Goal: Task Accomplishment & Management: Manage account settings

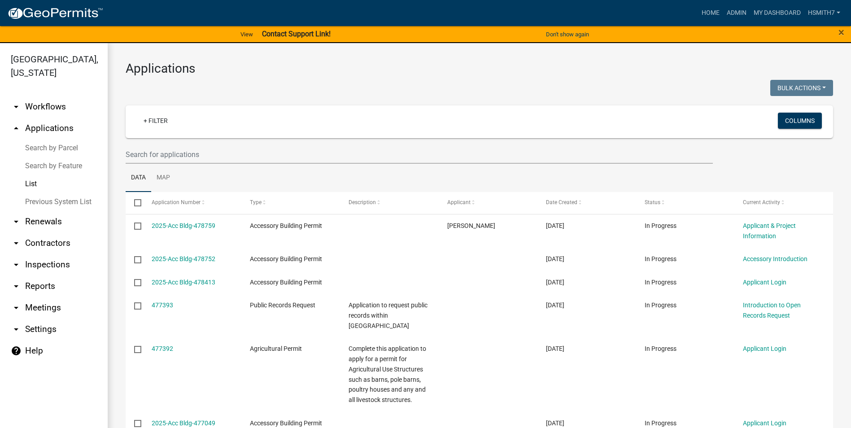
select select "3: 100"
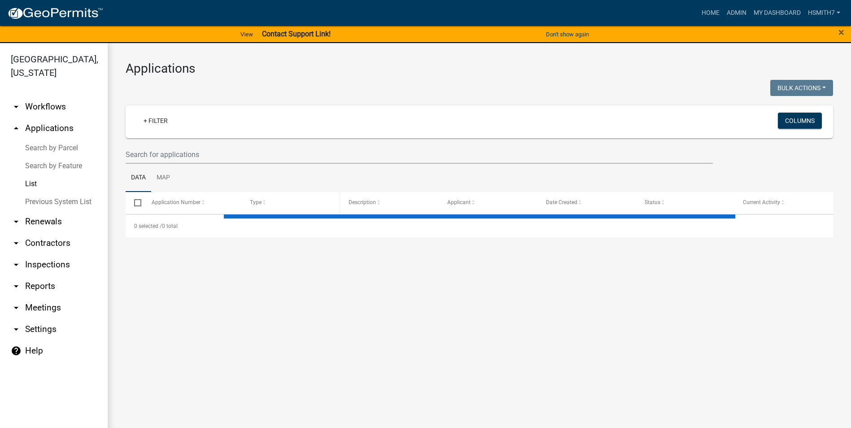
select select "3: 100"
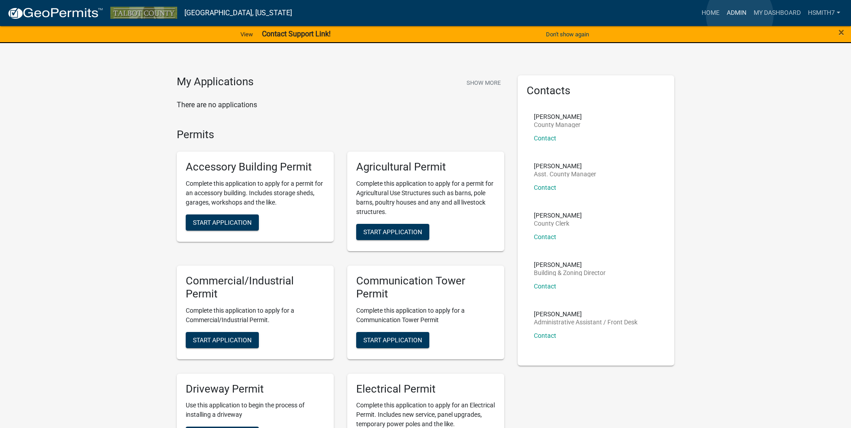
click at [739, 15] on link "Admin" at bounding box center [736, 12] width 27 height 17
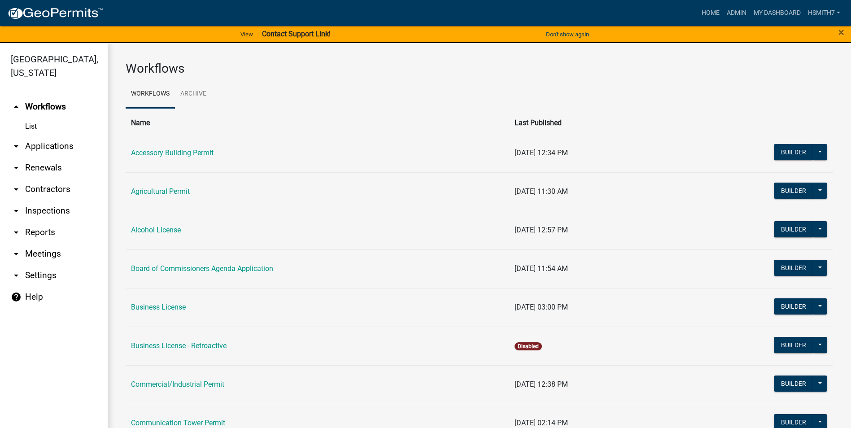
click at [61, 140] on link "arrow_drop_down Applications" at bounding box center [54, 146] width 108 height 22
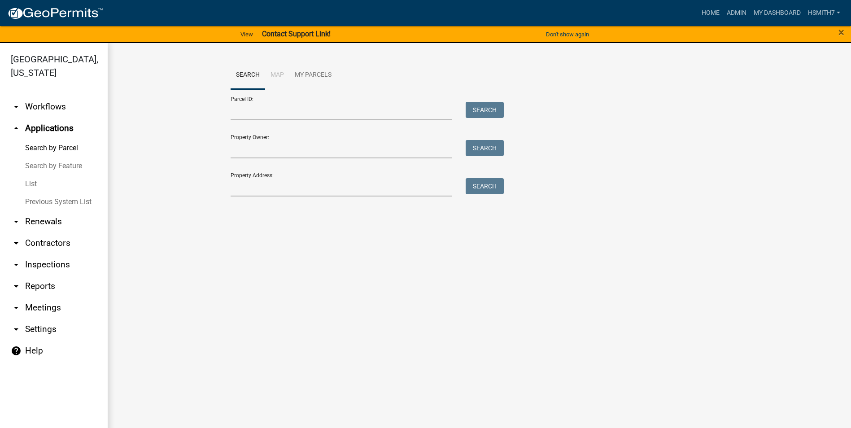
click at [28, 184] on link "List" at bounding box center [54, 184] width 108 height 18
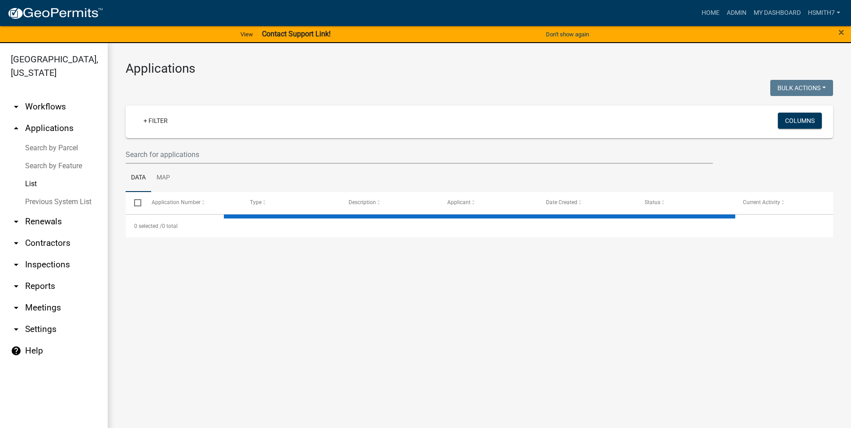
select select "3: 100"
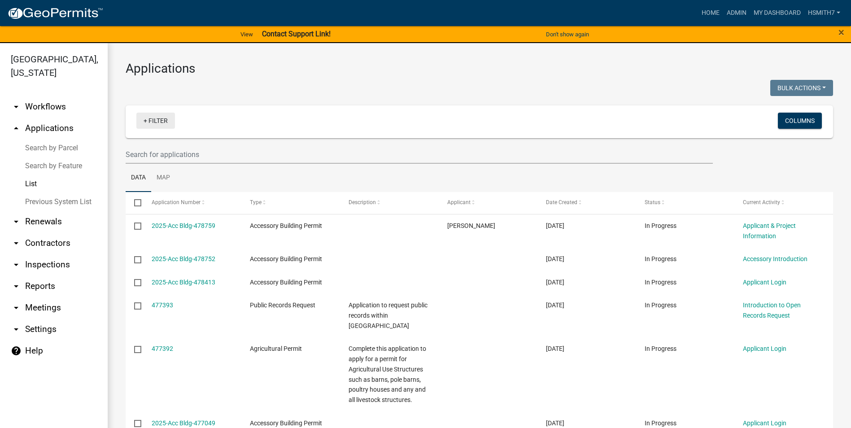
click at [152, 117] on link "+ Filter" at bounding box center [155, 121] width 39 height 16
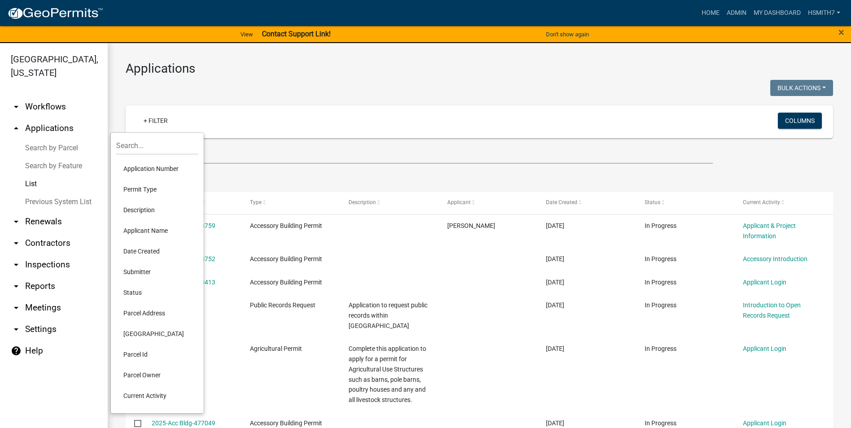
click at [148, 164] on li "Application Number" at bounding box center [157, 168] width 82 height 21
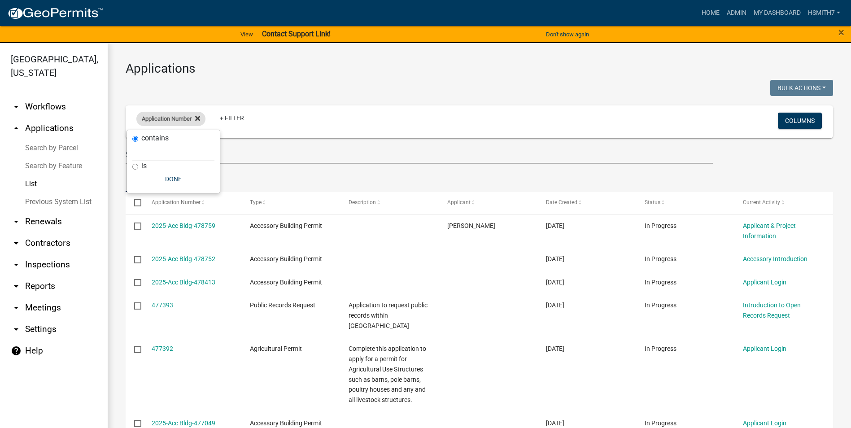
click at [200, 125] on fa-icon at bounding box center [195, 119] width 9 height 14
click at [163, 121] on link "+ Filter" at bounding box center [155, 121] width 39 height 16
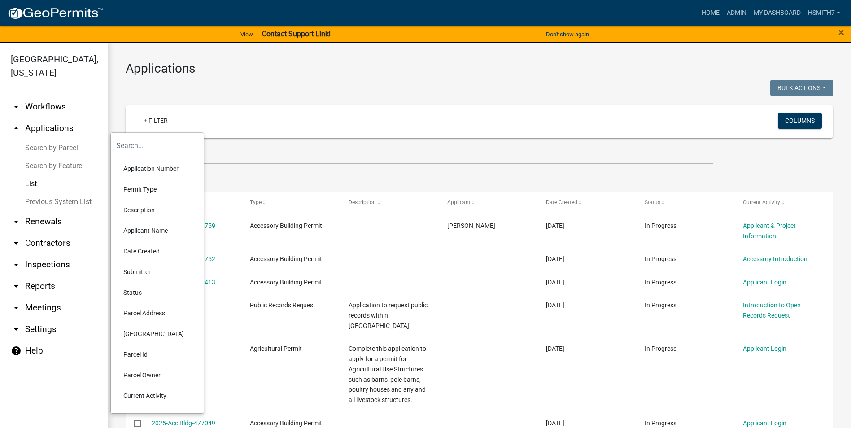
click at [154, 187] on li "Permit Type" at bounding box center [157, 189] width 82 height 21
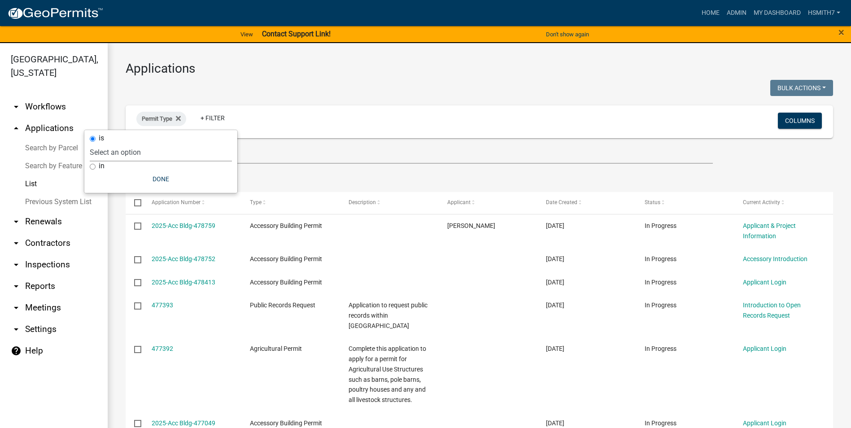
click at [102, 160] on select "Select an option Accessory Building Permit Agricultural Permit Alcohol License …" at bounding box center [161, 152] width 142 height 18
select select "8f0f348d-721e-4407-8947-e3b69b3f0a37"
click at [126, 143] on select "Select an option Accessory Building Permit Agricultural Permit Alcohol License …" at bounding box center [161, 152] width 142 height 18
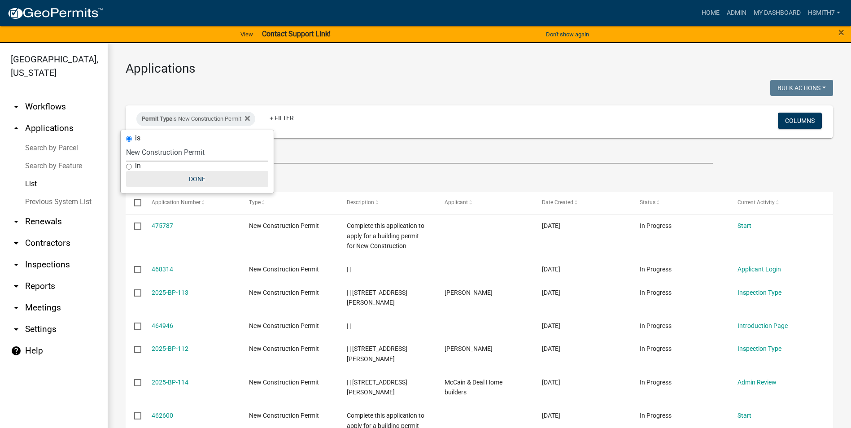
click at [176, 180] on button "Done" at bounding box center [197, 179] width 142 height 16
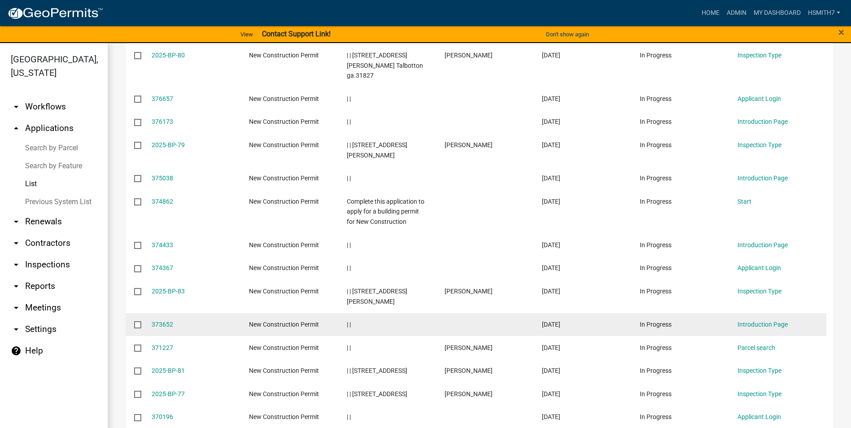
scroll to position [2525, 0]
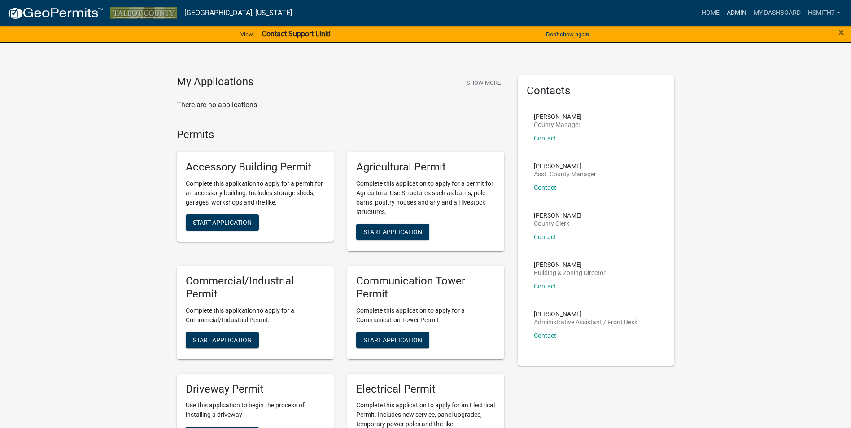
click at [736, 10] on link "Admin" at bounding box center [736, 12] width 27 height 17
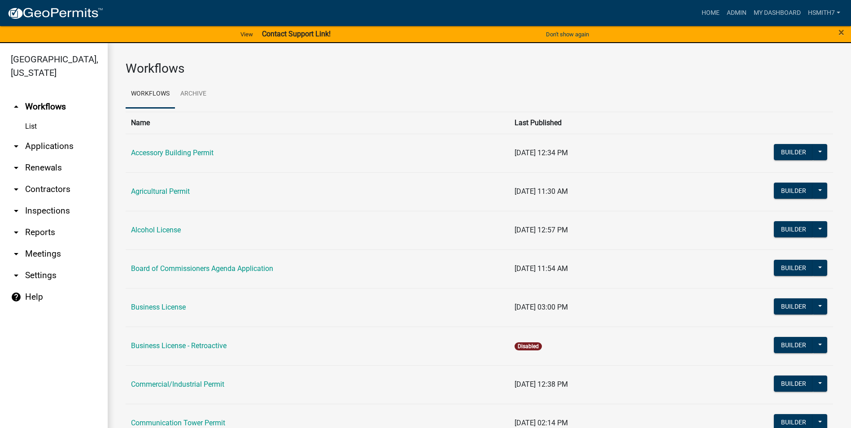
click at [56, 142] on link "arrow_drop_down Applications" at bounding box center [54, 146] width 108 height 22
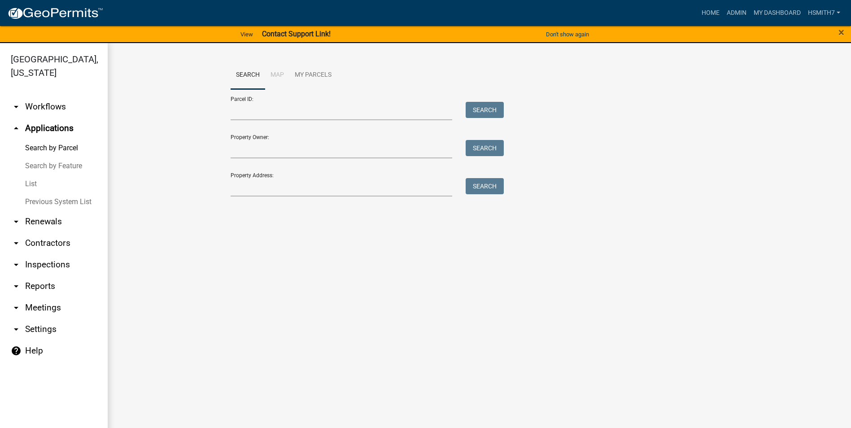
click at [35, 179] on link "List" at bounding box center [54, 184] width 108 height 18
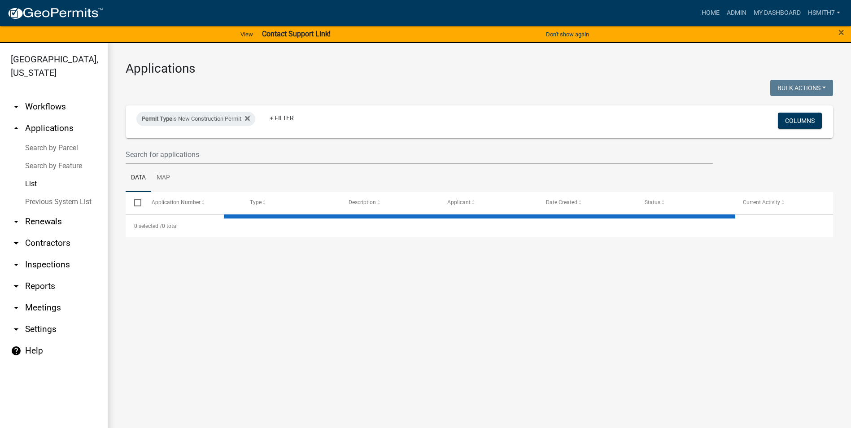
select select "3: 100"
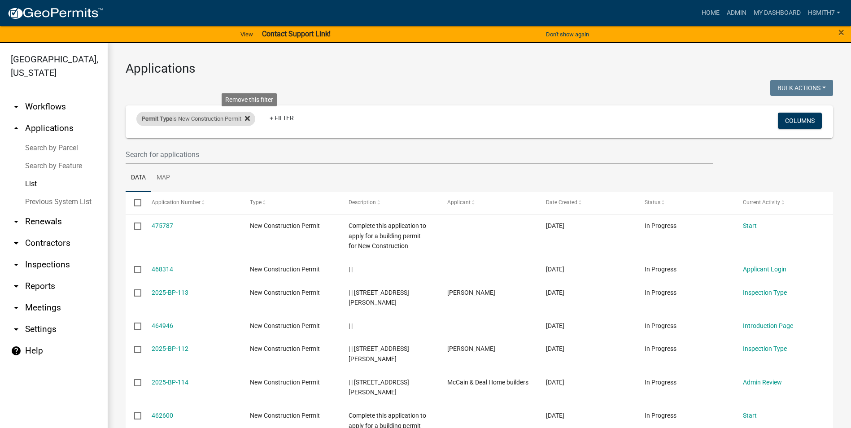
click at [250, 117] on icon at bounding box center [247, 118] width 5 height 5
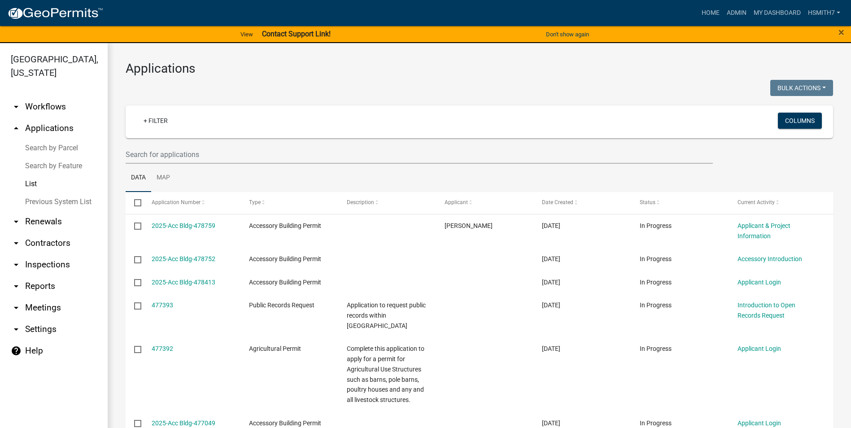
click at [150, 111] on div "+ Filter Columns" at bounding box center [479, 121] width 699 height 33
click at [151, 116] on link "+ Filter" at bounding box center [155, 121] width 39 height 16
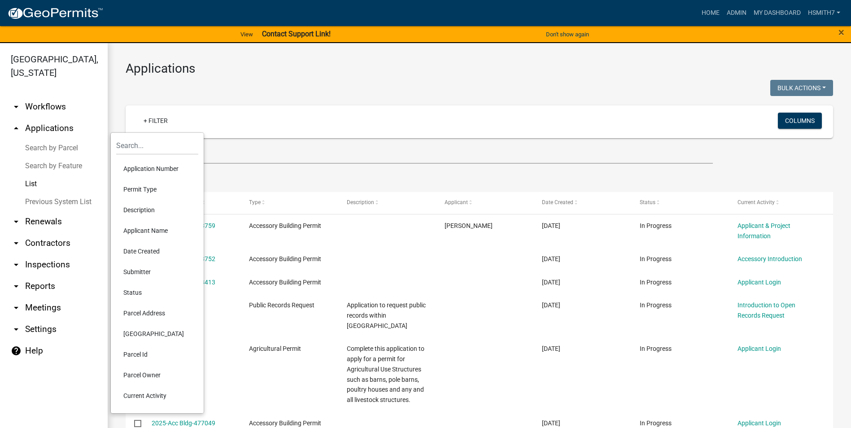
click at [140, 188] on li "Permit Type" at bounding box center [157, 189] width 82 height 21
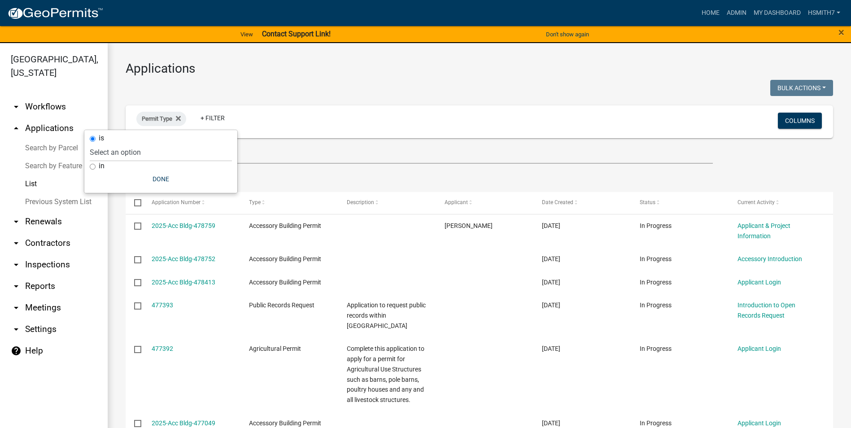
click at [100, 165] on label "in" at bounding box center [102, 165] width 6 height 7
click at [96, 165] on input "in" at bounding box center [93, 167] width 6 height 6
radio input "true"
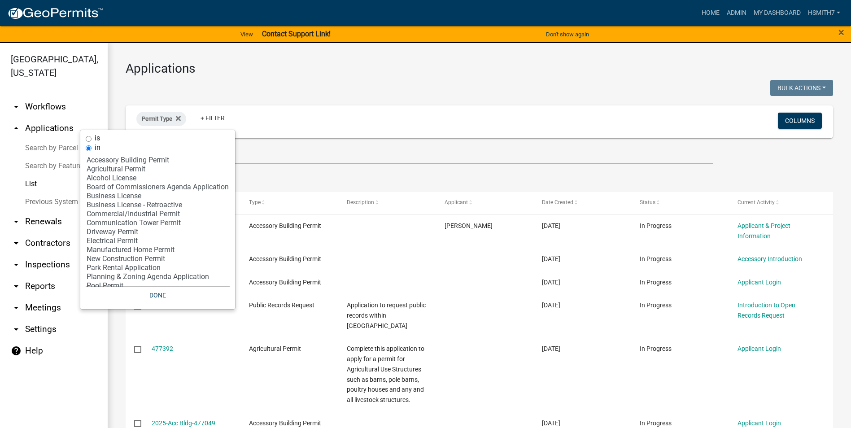
select select "12: '8f0f348d-721e-4407-8947-e3b69b3f0a37'"
click at [125, 260] on option "New Construction Permit" at bounding box center [158, 258] width 144 height 9
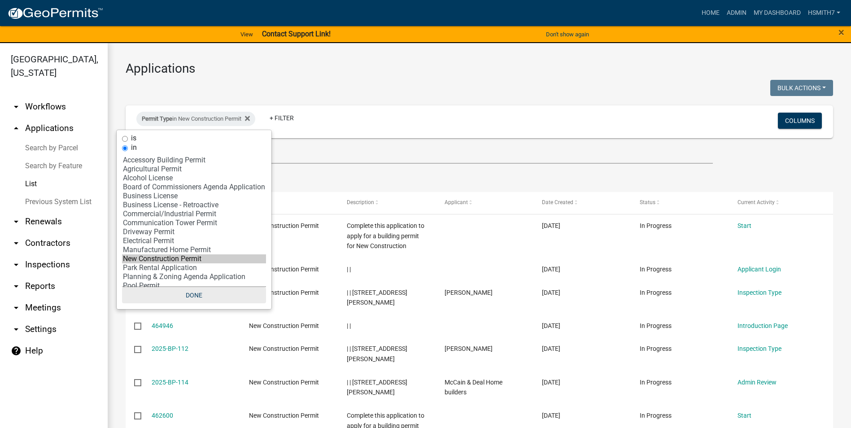
click at [185, 294] on button "Done" at bounding box center [194, 295] width 144 height 16
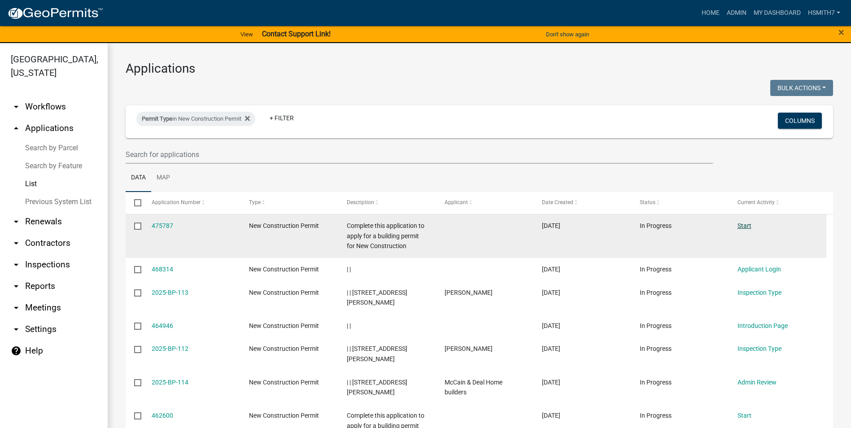
click at [742, 225] on link "Start" at bounding box center [744, 225] width 14 height 7
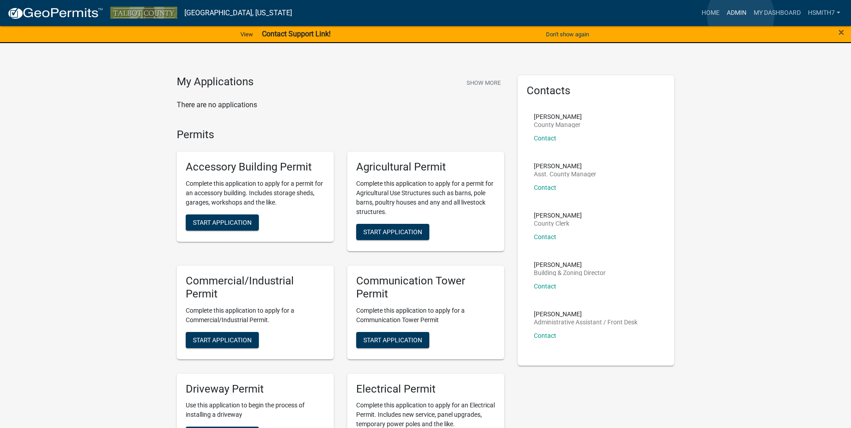
click at [740, 15] on link "Admin" at bounding box center [736, 12] width 27 height 17
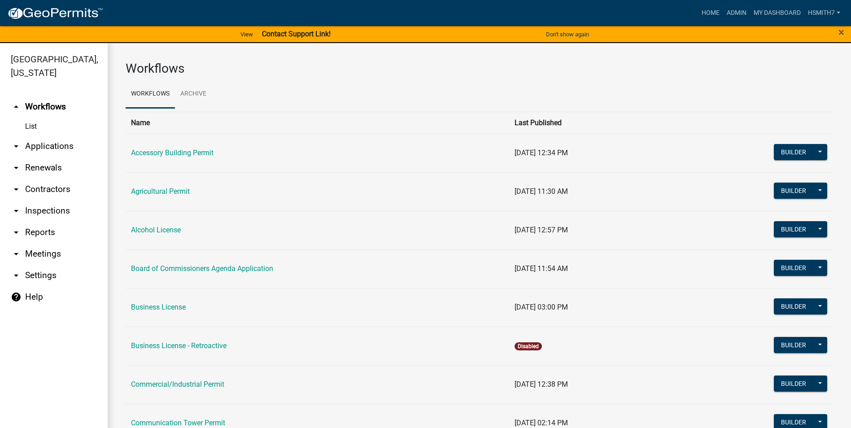
click at [46, 134] on link "List" at bounding box center [54, 126] width 108 height 18
click at [43, 145] on link "arrow_drop_down Applications" at bounding box center [54, 146] width 108 height 22
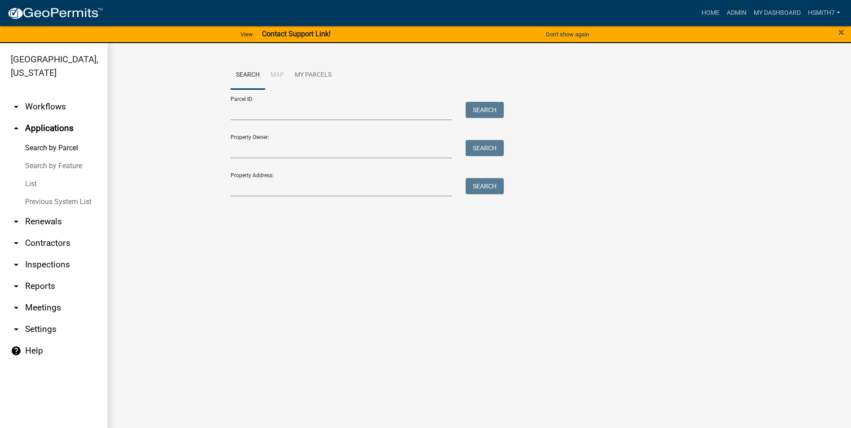
click at [33, 181] on link "List" at bounding box center [54, 184] width 108 height 18
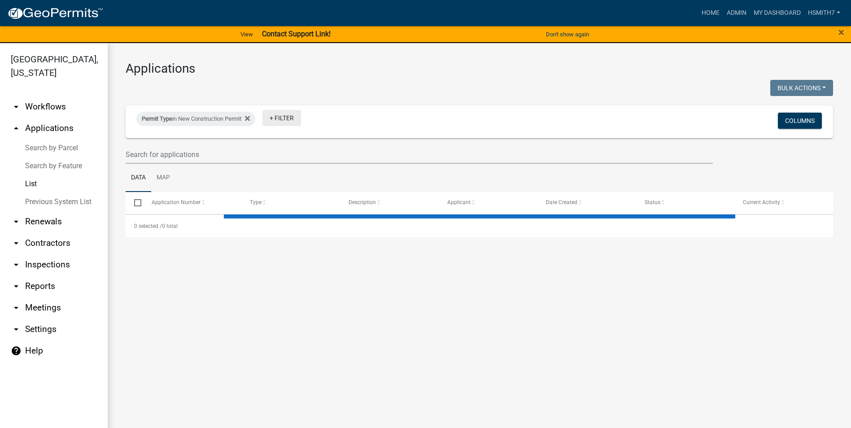
select select "3: 100"
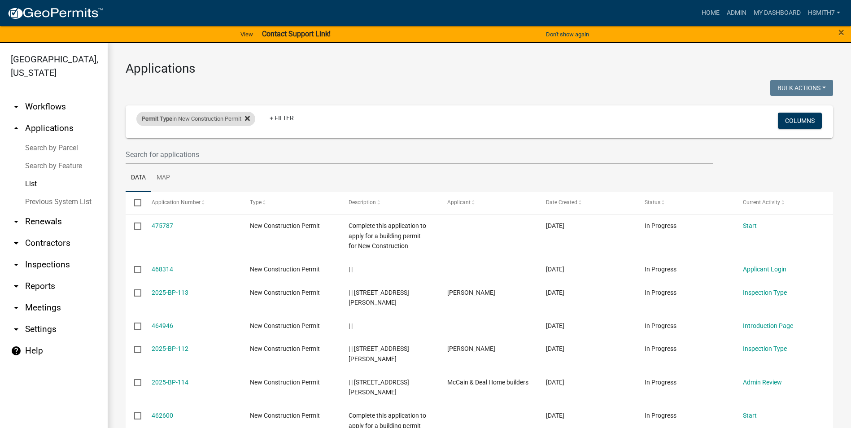
click at [254, 115] on div "Permit Type in New Construction Permit" at bounding box center [195, 119] width 119 height 14
select select "12: '8f0f348d-721e-4407-8947-e3b69b3f0a37'"
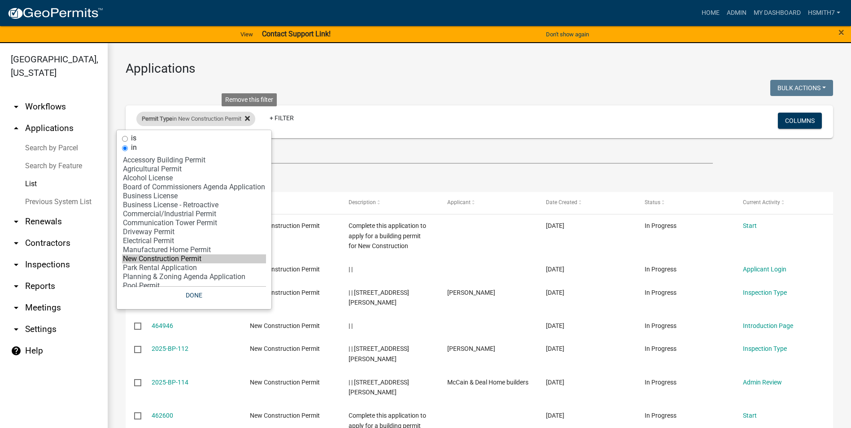
click at [248, 118] on fa-icon at bounding box center [245, 119] width 9 height 14
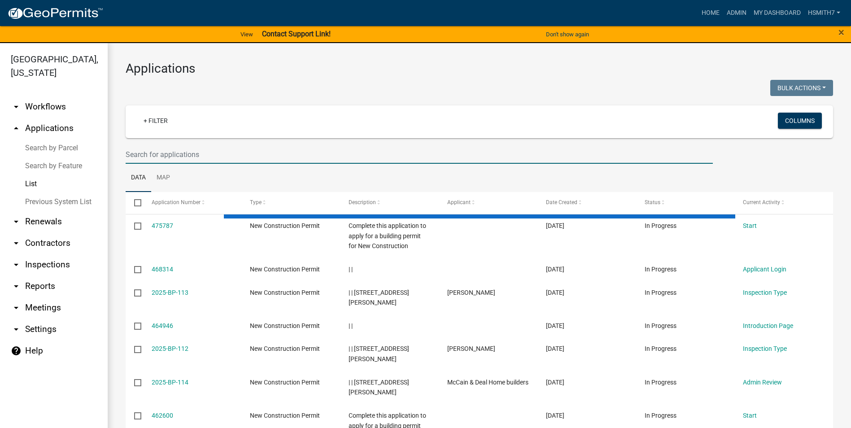
click at [218, 156] on input "text" at bounding box center [419, 154] width 587 height 18
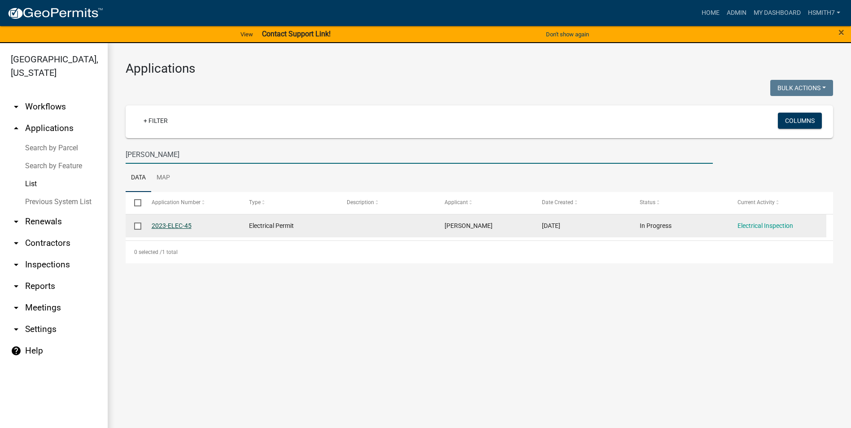
type input "JESSIE"
click at [183, 223] on link "2023-ELEC-45" at bounding box center [172, 225] width 40 height 7
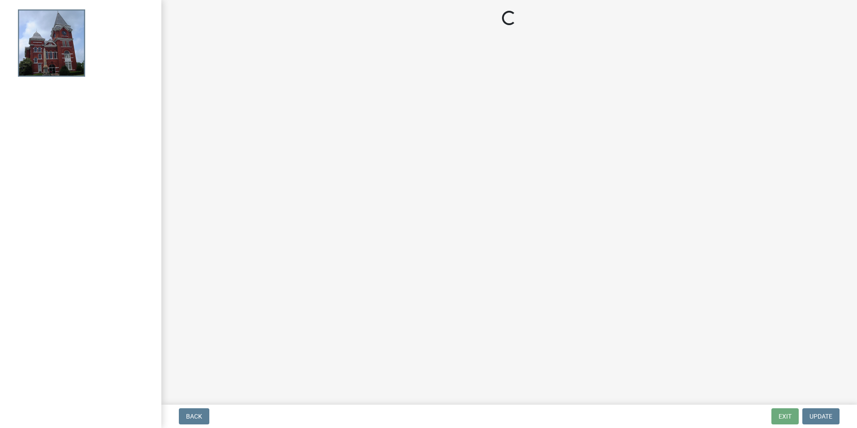
select select "9cbbc45f-1eed-4864-9e87-0f033e3a65de"
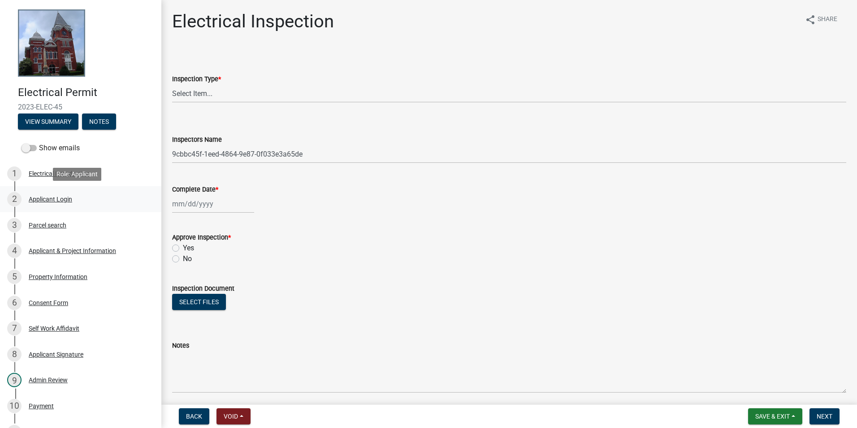
click at [65, 205] on div "2 Applicant Login" at bounding box center [77, 199] width 140 height 14
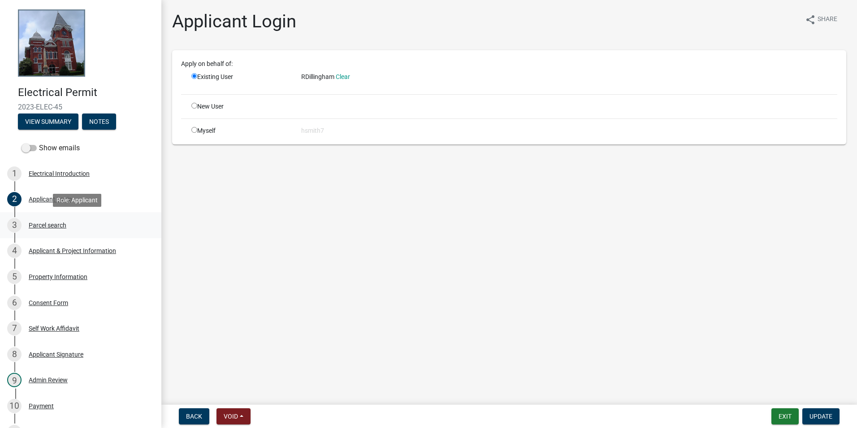
click at [72, 227] on div "3 Parcel search" at bounding box center [77, 225] width 140 height 14
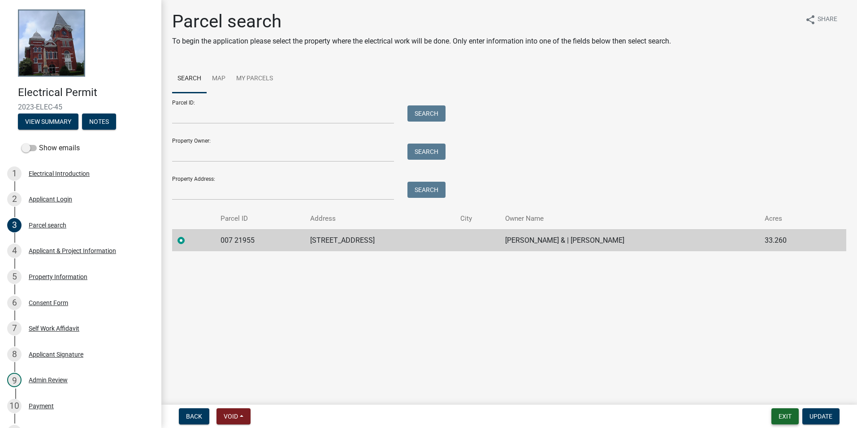
click at [790, 412] on button "Exit" at bounding box center [785, 416] width 27 height 16
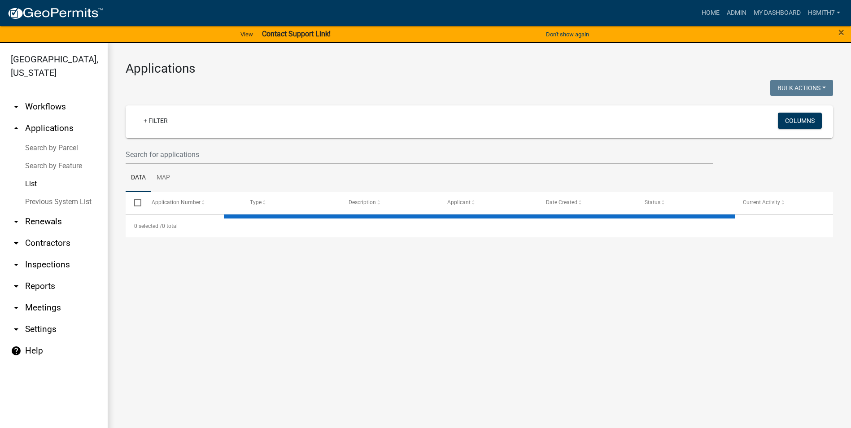
select select "3: 100"
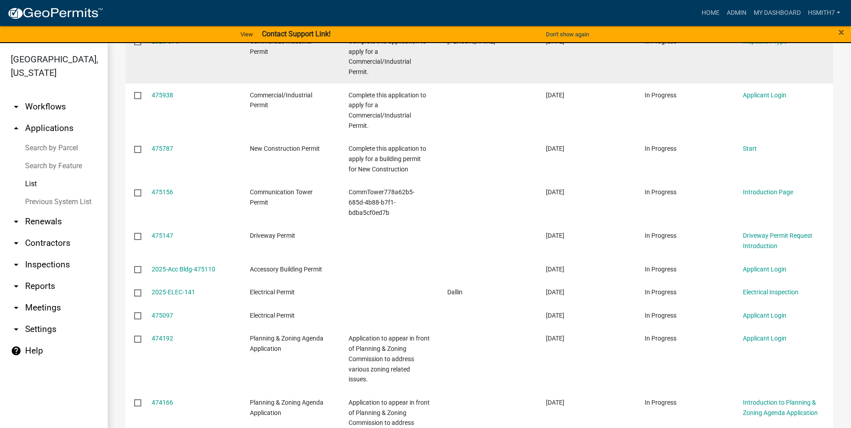
scroll to position [538, 0]
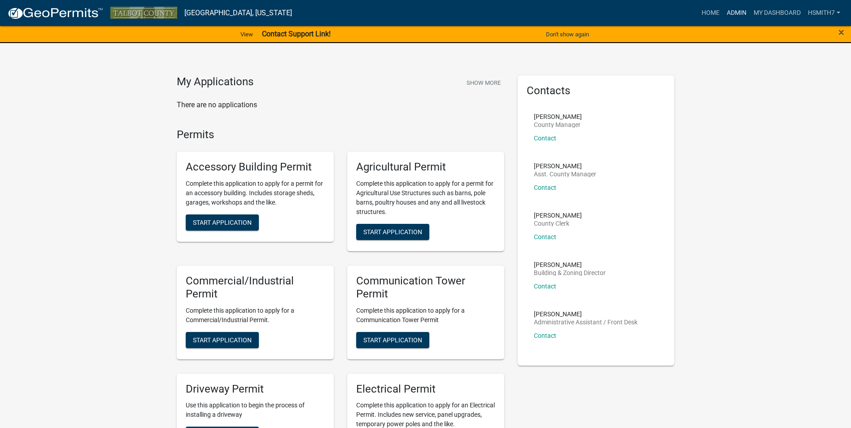
click at [734, 15] on link "Admin" at bounding box center [736, 12] width 27 height 17
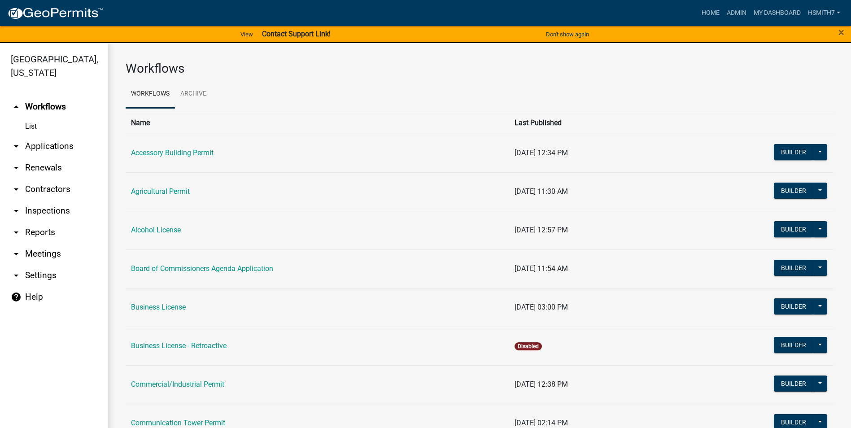
click at [32, 147] on link "arrow_drop_down Applications" at bounding box center [54, 146] width 108 height 22
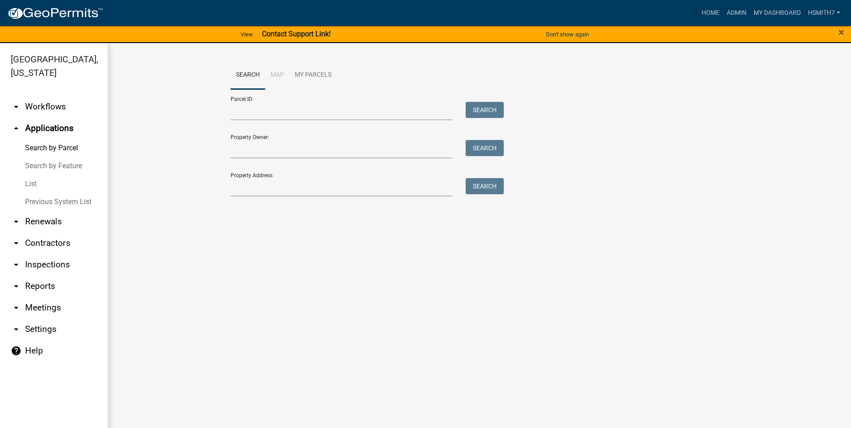
click at [35, 184] on link "List" at bounding box center [54, 184] width 108 height 18
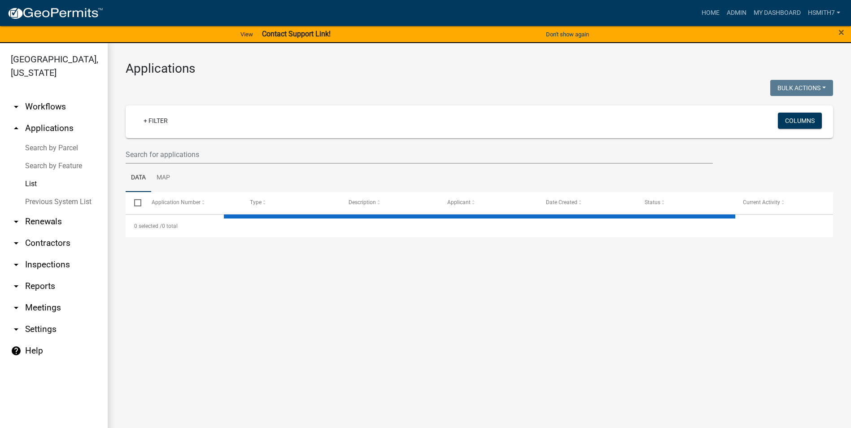
select select "3: 100"
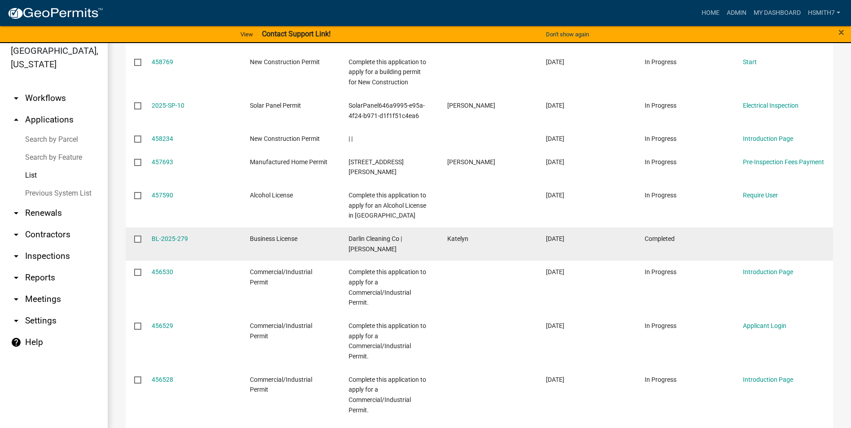
scroll to position [11, 0]
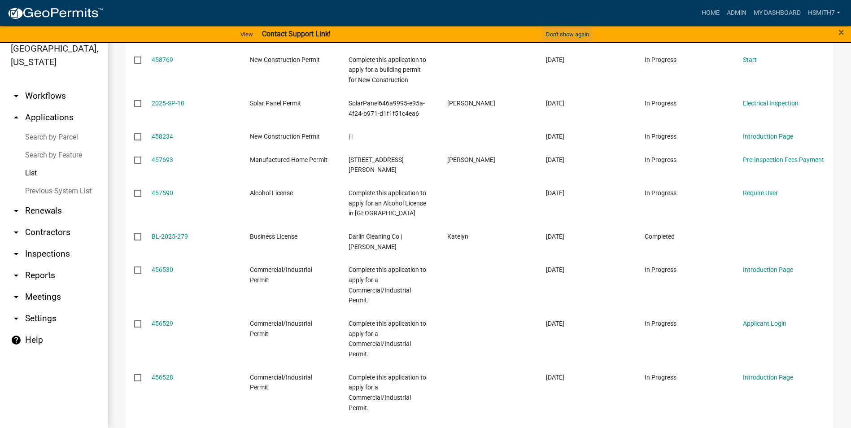
click at [571, 29] on button "Don't show again" at bounding box center [567, 34] width 50 height 15
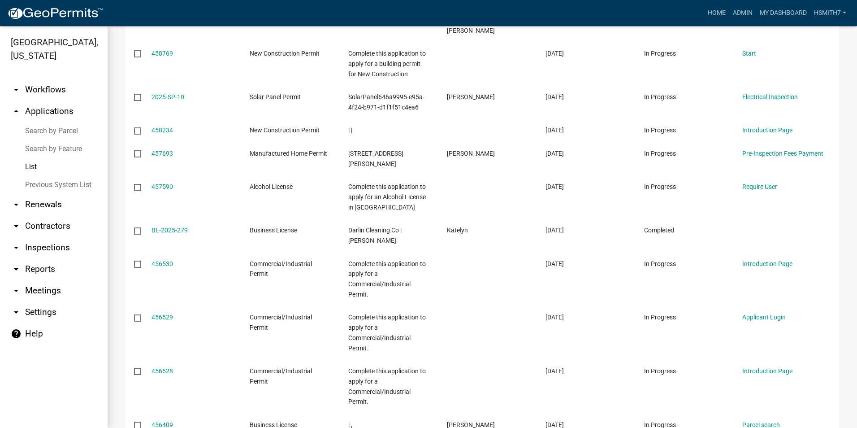
scroll to position [3243, 0]
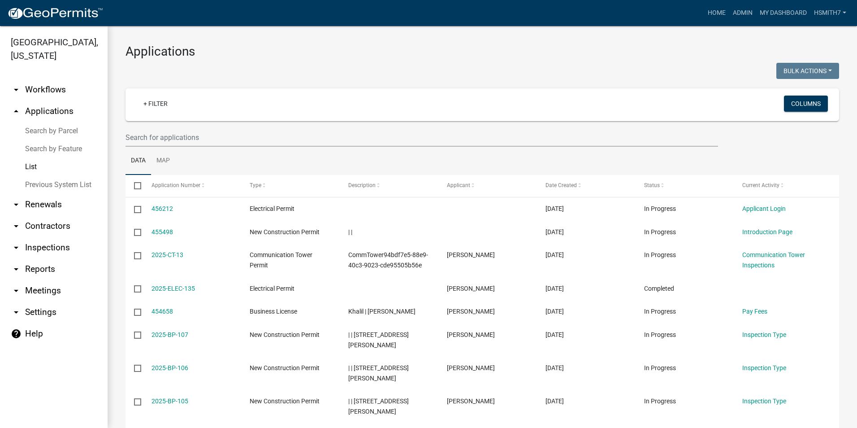
click at [56, 166] on link "List" at bounding box center [54, 167] width 108 height 18
click at [33, 167] on link "List" at bounding box center [54, 167] width 108 height 18
click at [167, 136] on input "text" at bounding box center [422, 137] width 593 height 18
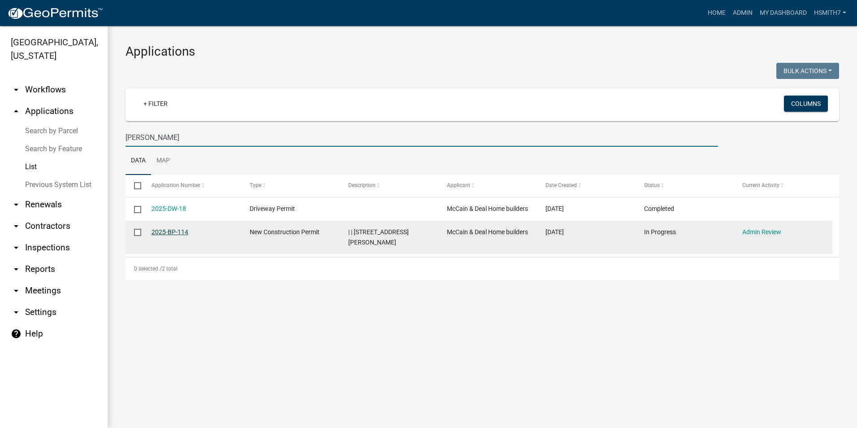
type input "MCKINNON"
click at [178, 235] on link "2025-BP-114" at bounding box center [170, 231] width 37 height 7
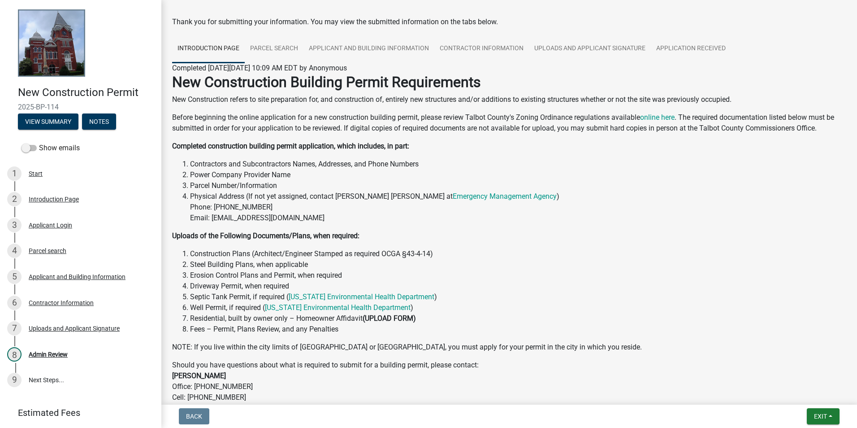
scroll to position [106, 0]
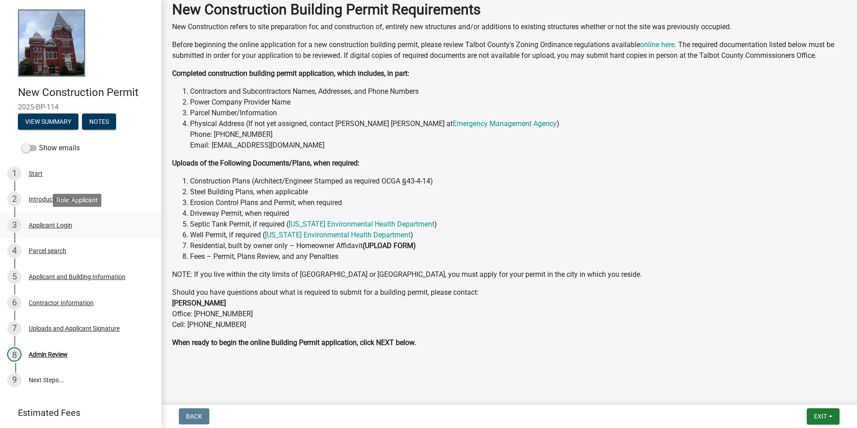
click at [46, 234] on link "3 Applicant Login" at bounding box center [80, 225] width 161 height 26
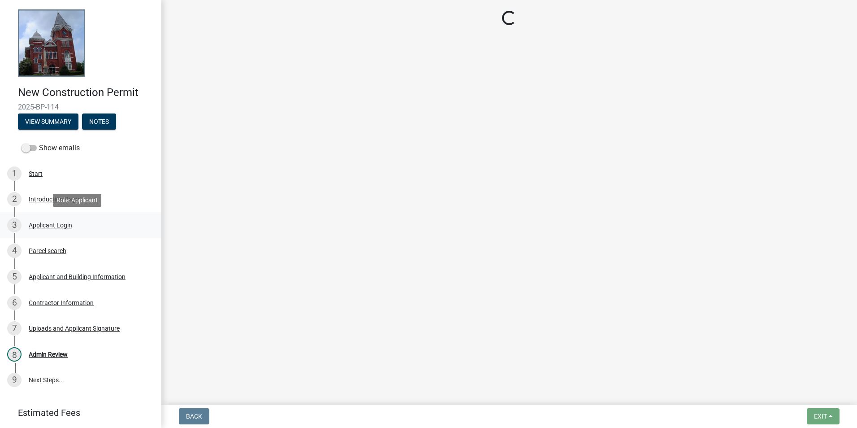
scroll to position [0, 0]
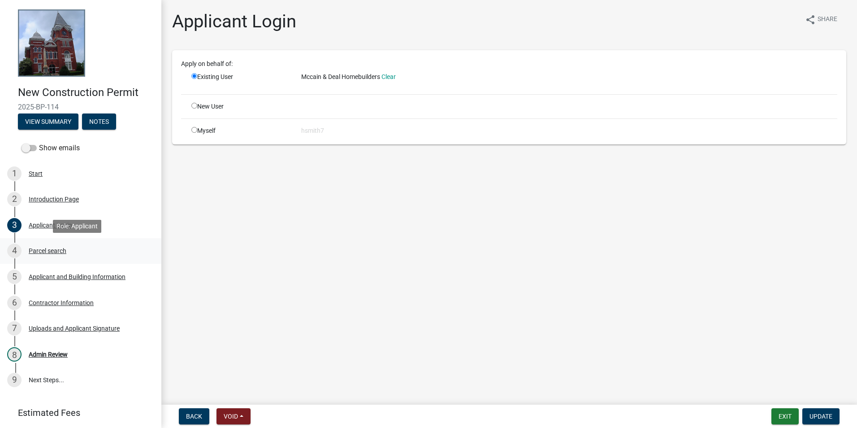
click at [48, 256] on div "4 Parcel search" at bounding box center [77, 250] width 140 height 14
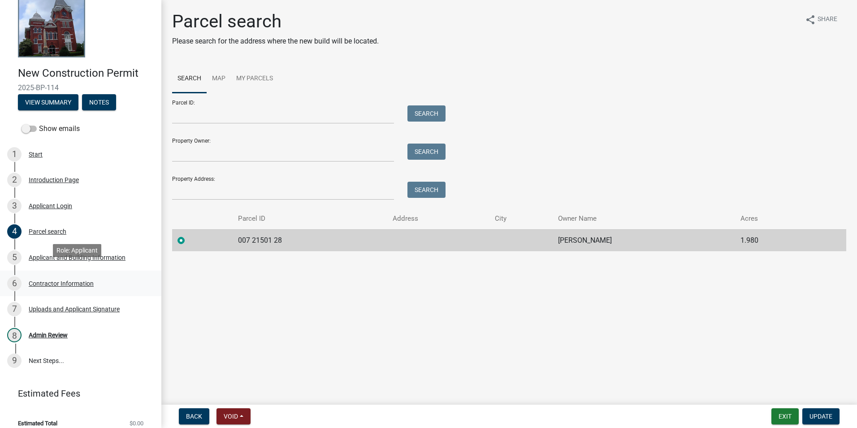
scroll to position [28, 0]
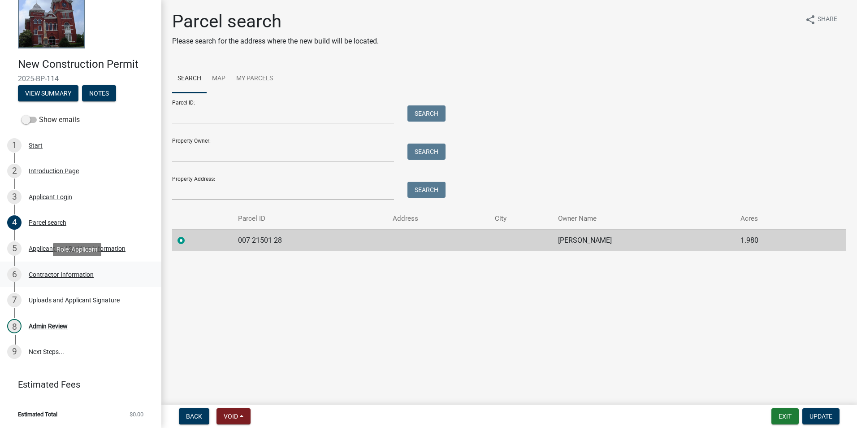
click at [58, 269] on div "6 Contractor Information" at bounding box center [77, 274] width 140 height 14
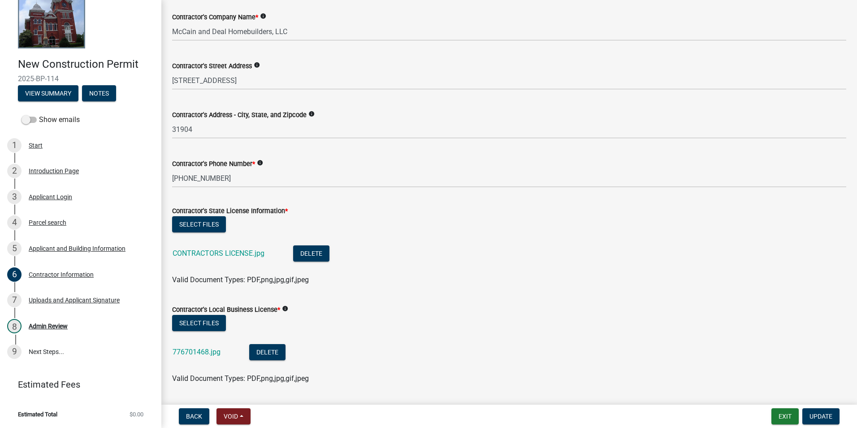
scroll to position [90, 0]
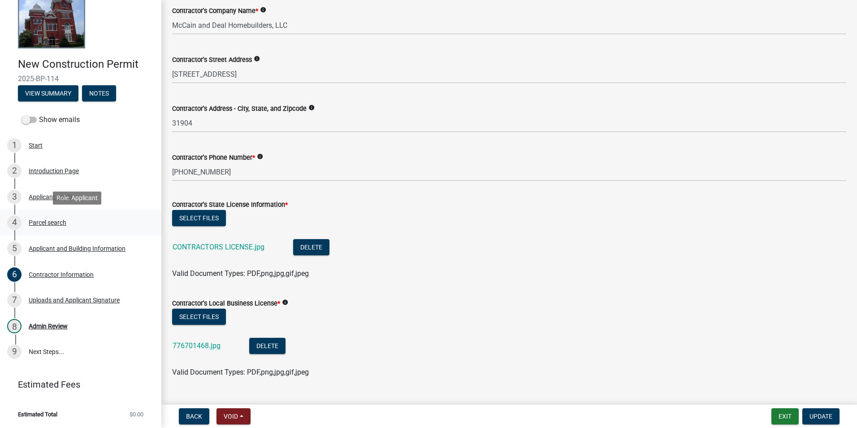
click at [91, 215] on link "4 Parcel search" at bounding box center [80, 223] width 161 height 26
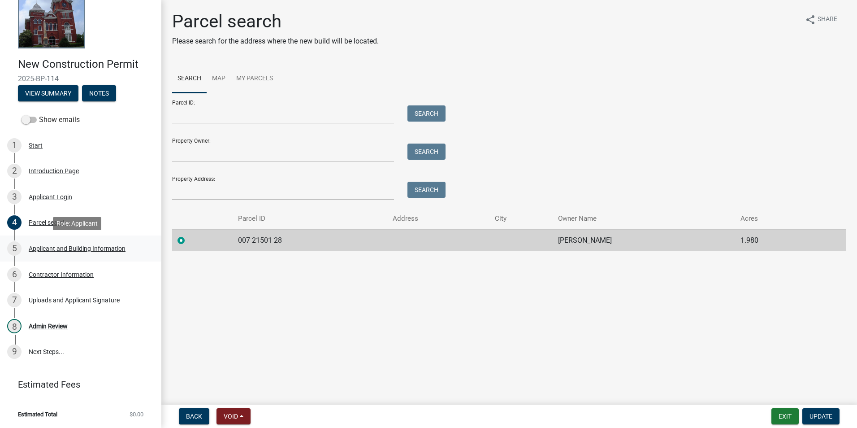
click at [88, 243] on div "5 Applicant and Building Information" at bounding box center [77, 248] width 140 height 14
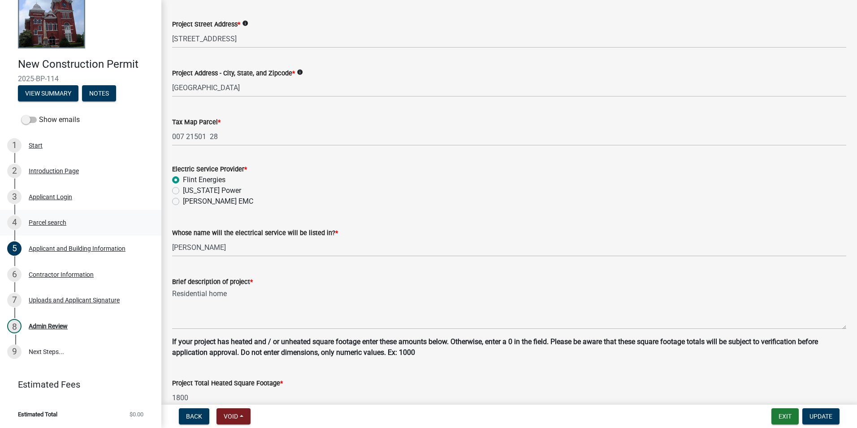
scroll to position [404, 0]
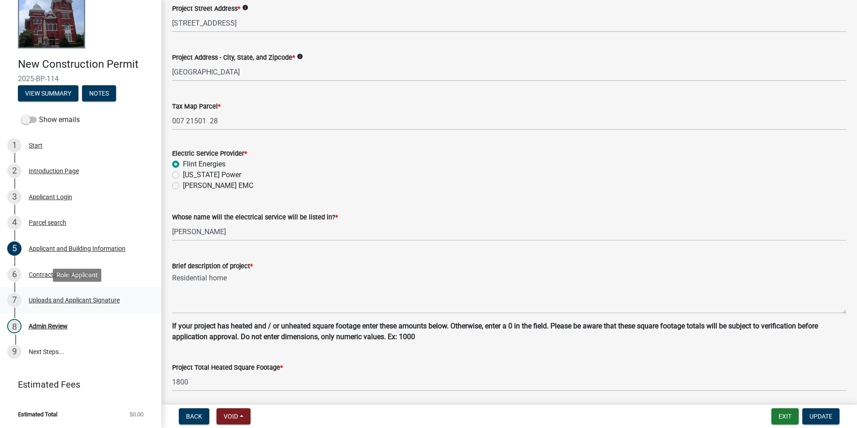
click at [90, 293] on div "7 Uploads and Applicant Signature" at bounding box center [77, 300] width 140 height 14
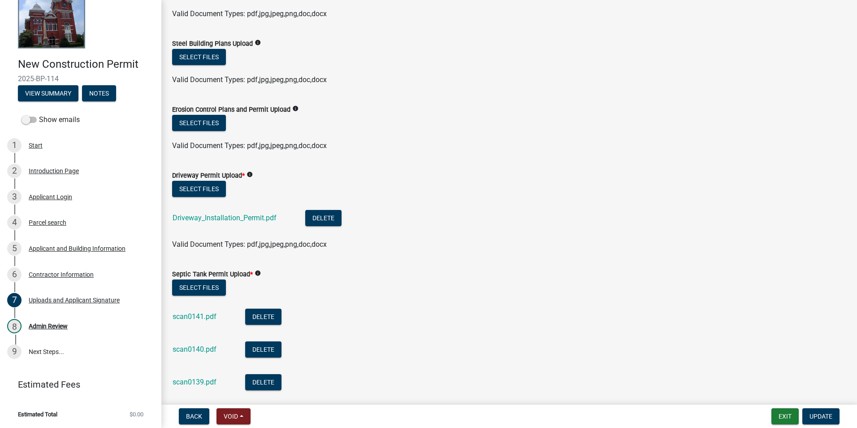
scroll to position [269, 0]
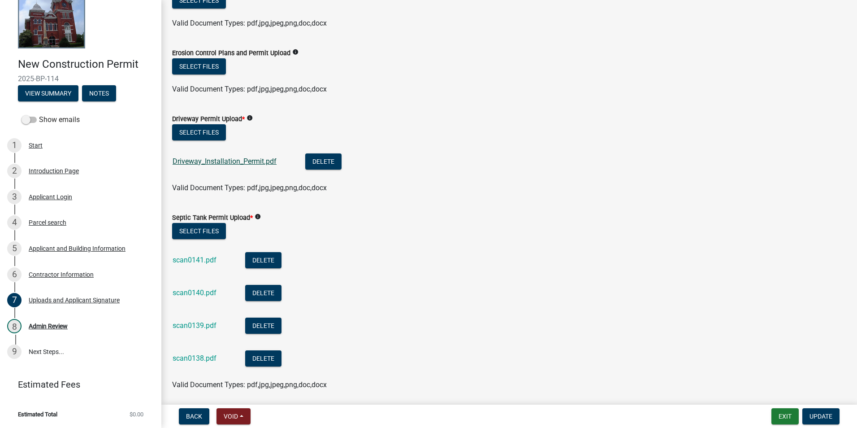
click at [239, 164] on link "Driveway_Installation_Permit.pdf" at bounding box center [225, 161] width 104 height 9
click at [244, 159] on link "Driveway_Installation_Permit.pdf" at bounding box center [225, 161] width 104 height 9
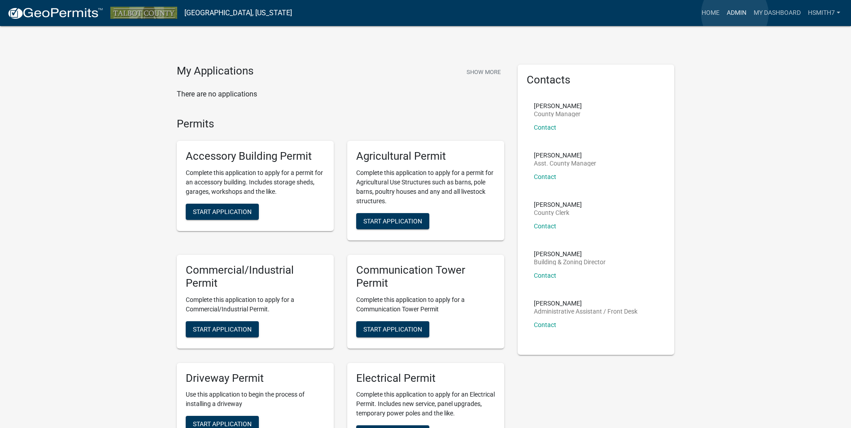
click at [734, 14] on link "Admin" at bounding box center [736, 12] width 27 height 17
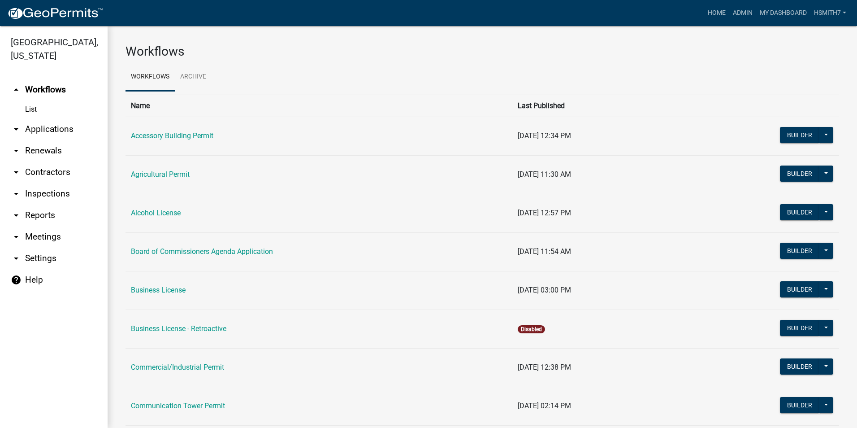
click at [49, 130] on link "arrow_drop_down Applications" at bounding box center [54, 129] width 108 height 22
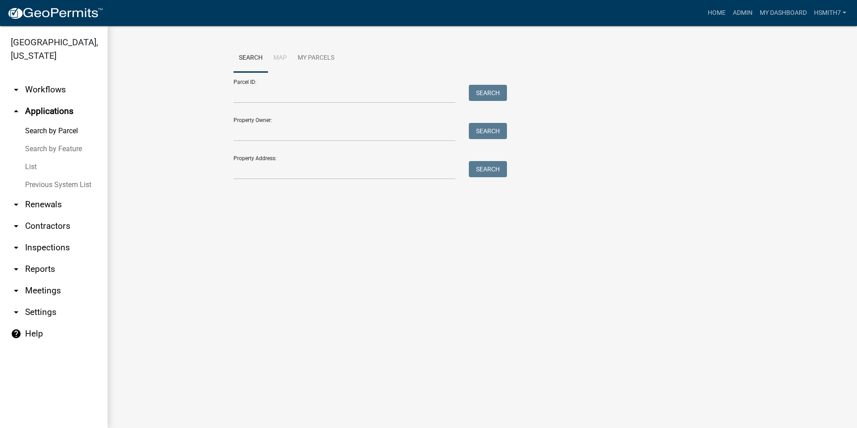
click at [34, 167] on link "List" at bounding box center [54, 167] width 108 height 18
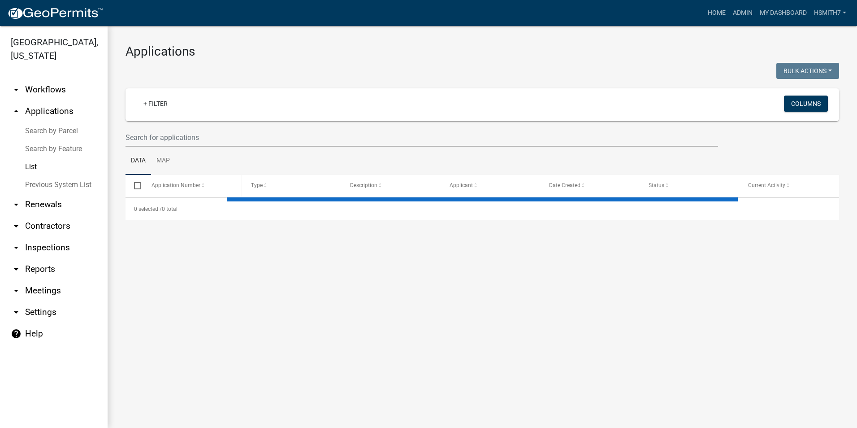
select select "3: 100"
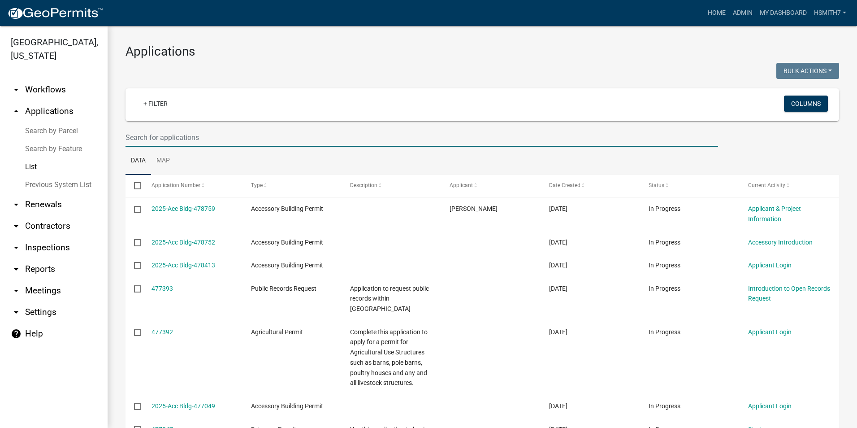
click at [206, 136] on input "text" at bounding box center [422, 137] width 593 height 18
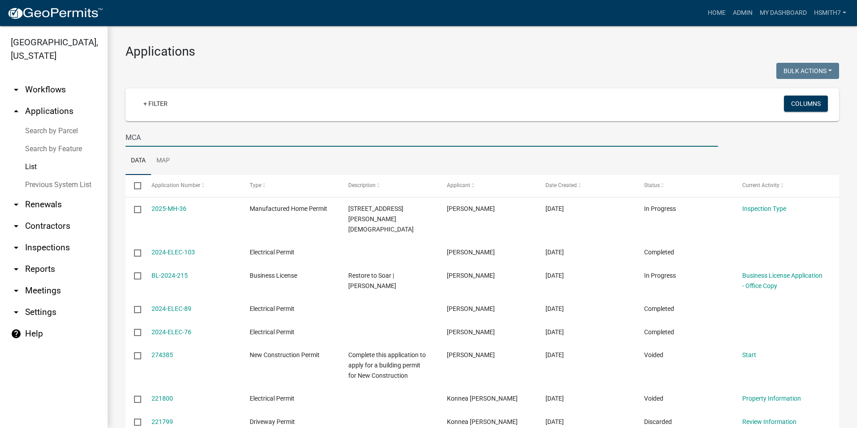
drag, startPoint x: 205, startPoint y: 135, endPoint x: 80, endPoint y: 125, distance: 125.4
click at [89, 130] on div "[GEOGRAPHIC_DATA], [US_STATE] arrow_drop_down Workflows List arrow_drop_up Appl…" at bounding box center [428, 227] width 857 height 402
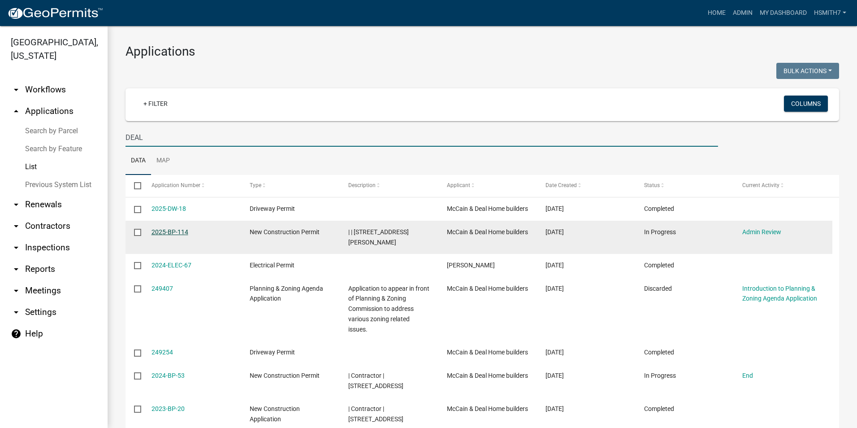
type input "DEAL"
click at [182, 235] on link "2025-BP-114" at bounding box center [170, 231] width 37 height 7
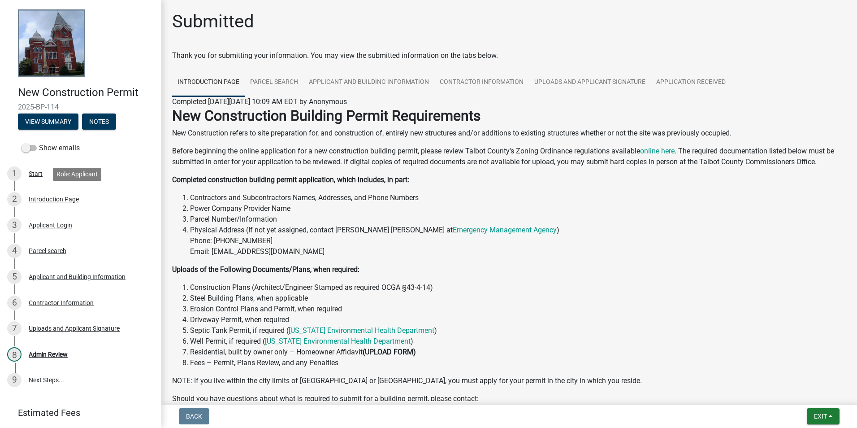
click at [78, 205] on div "2 Introduction Page" at bounding box center [77, 199] width 140 height 14
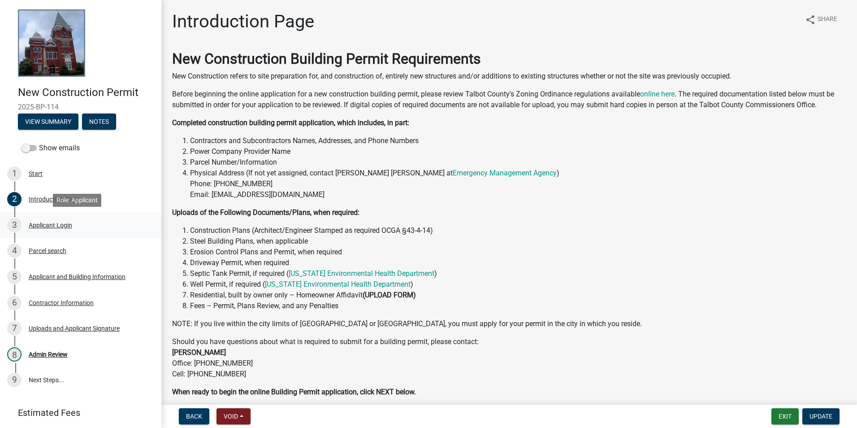
click at [73, 226] on div "3 Applicant Login" at bounding box center [77, 225] width 140 height 14
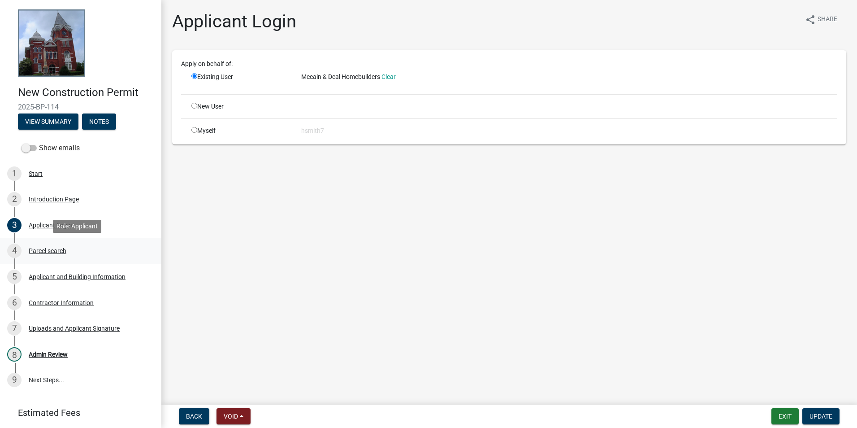
click at [77, 244] on div "4 Parcel search" at bounding box center [77, 250] width 140 height 14
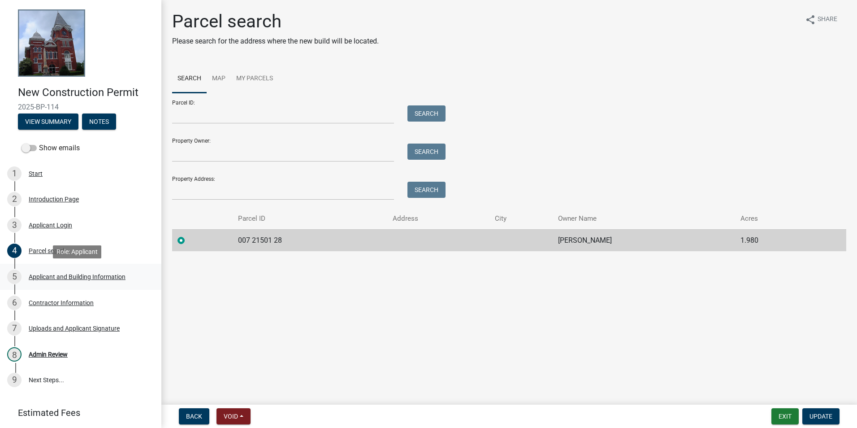
click at [80, 281] on div "5 Applicant and Building Information" at bounding box center [77, 276] width 140 height 14
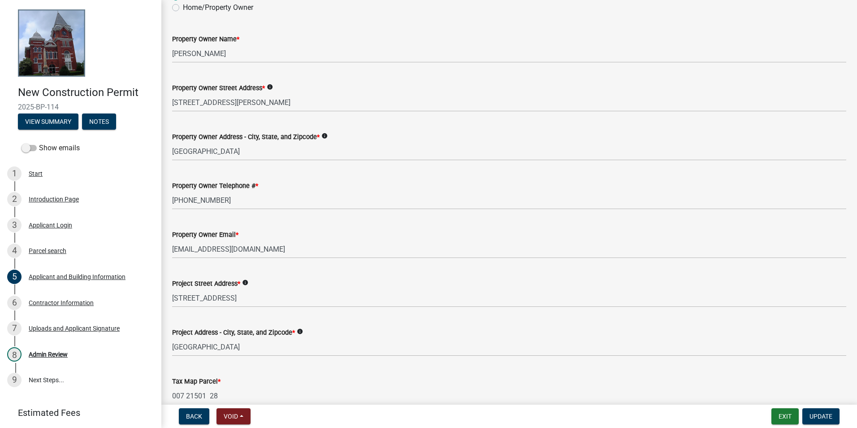
scroll to position [179, 0]
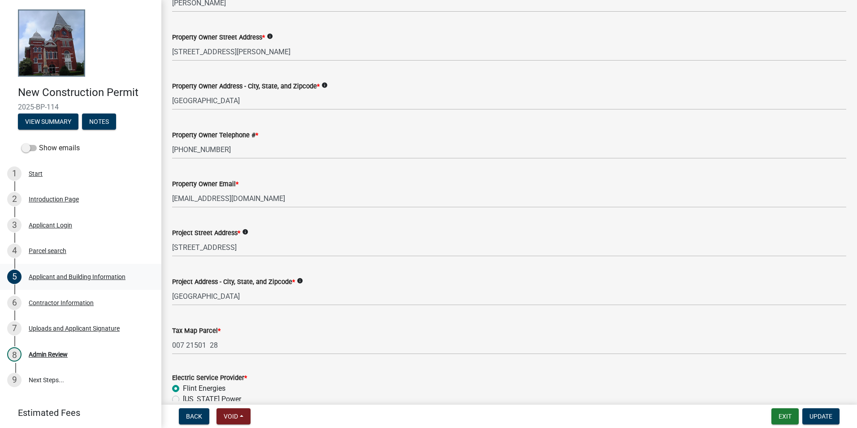
click at [88, 280] on div "5 Applicant and Building Information" at bounding box center [77, 276] width 140 height 14
click at [85, 297] on div "6 Contractor Information" at bounding box center [77, 302] width 140 height 14
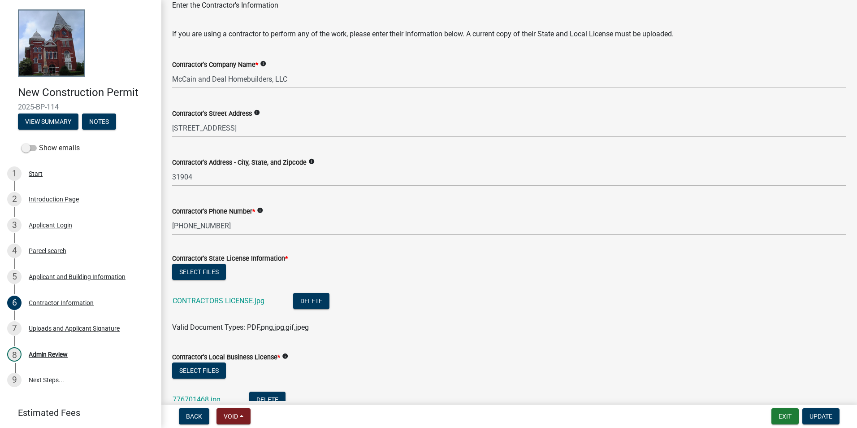
scroll to position [109, 0]
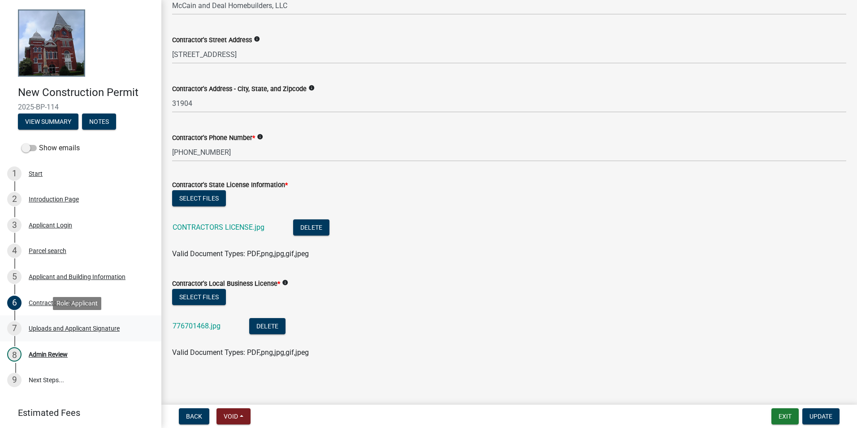
click at [88, 319] on link "7 Uploads and Applicant Signature" at bounding box center [80, 328] width 161 height 26
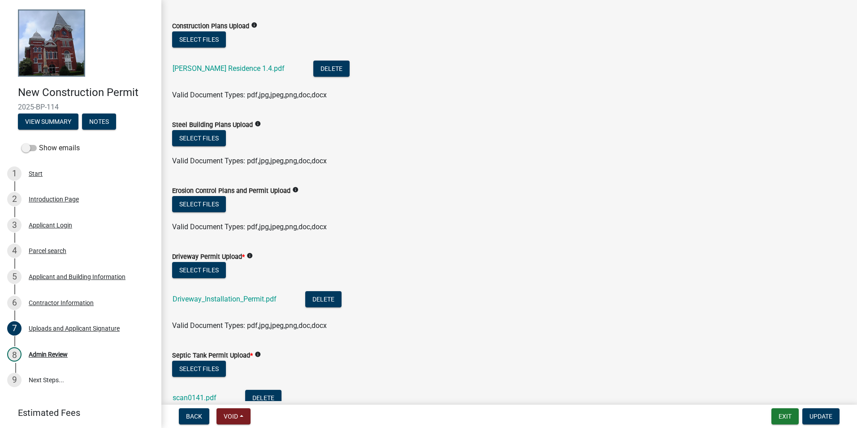
scroll to position [224, 0]
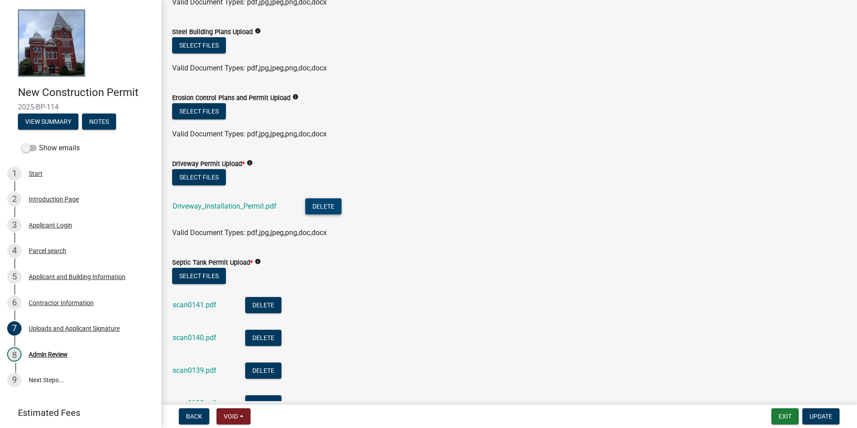
click at [311, 202] on button "Delete" at bounding box center [323, 206] width 36 height 16
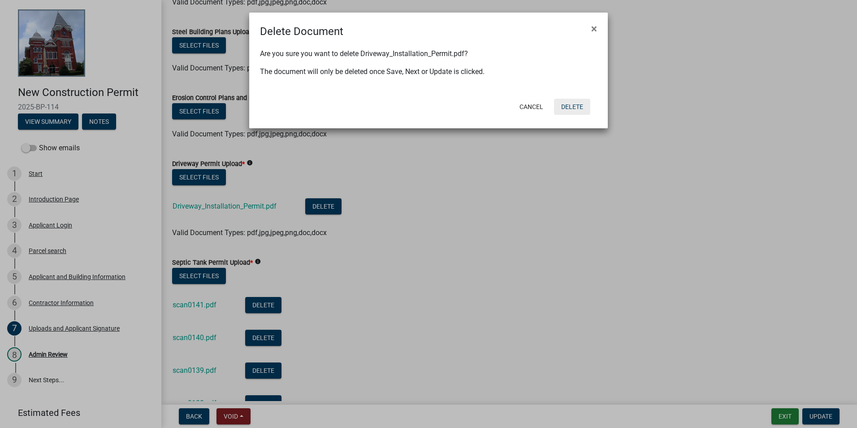
click at [572, 100] on button "Delete" at bounding box center [572, 107] width 36 height 16
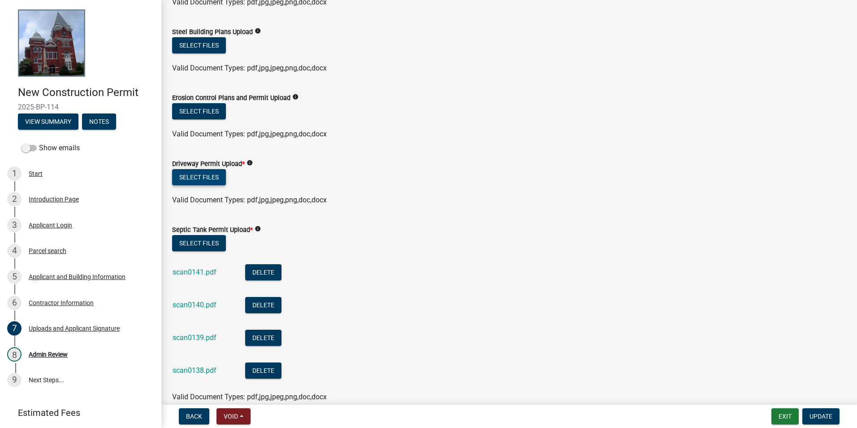
click at [196, 181] on button "Select files" at bounding box center [199, 177] width 54 height 16
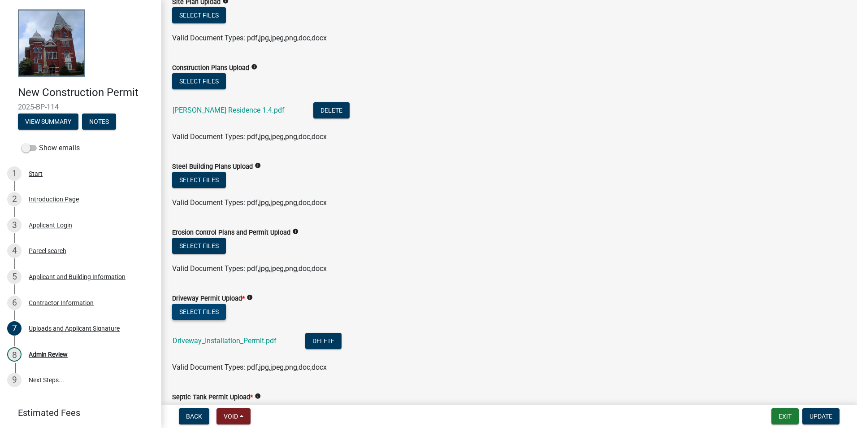
scroll to position [45, 0]
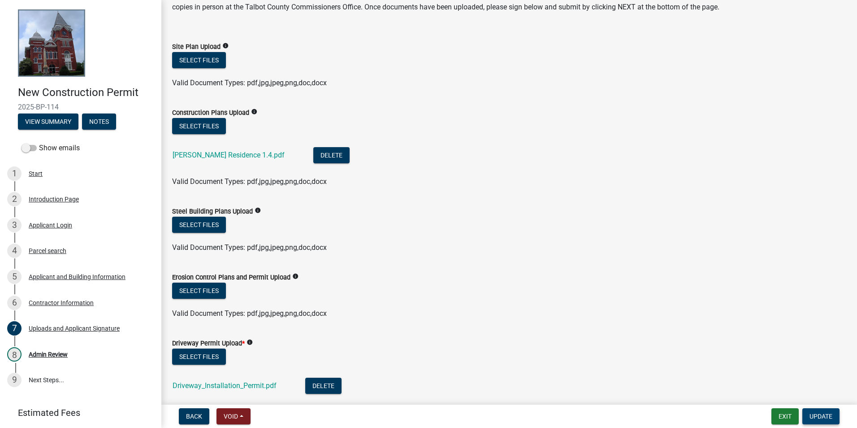
click at [828, 417] on span "Update" at bounding box center [821, 415] width 23 height 7
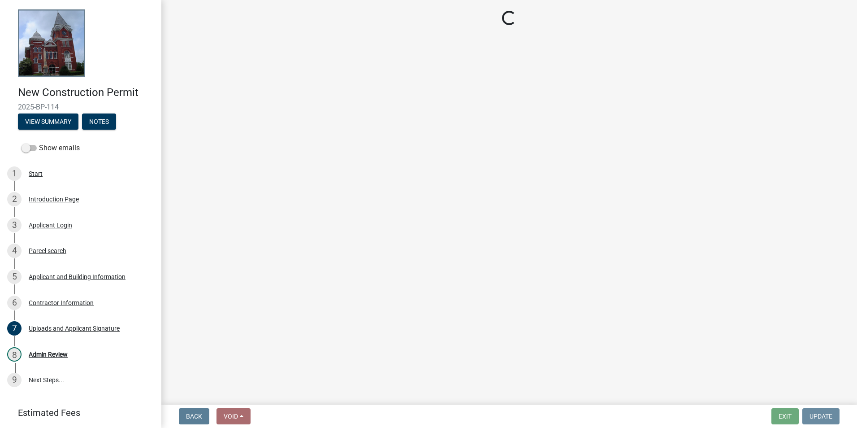
scroll to position [0, 0]
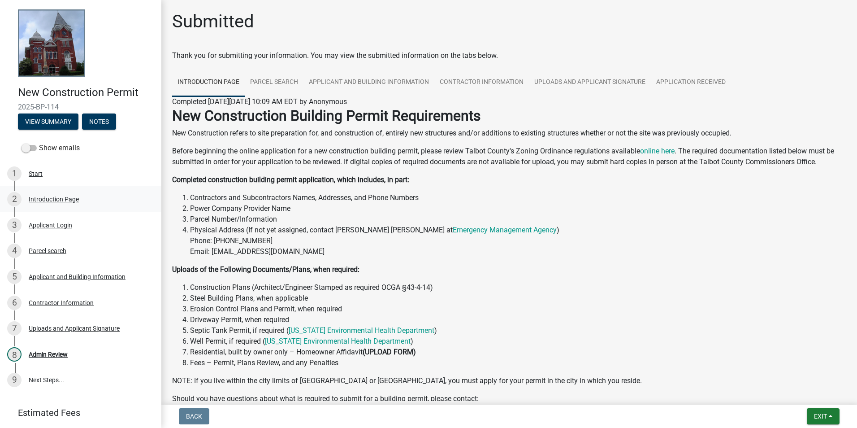
click at [67, 200] on div "Introduction Page" at bounding box center [54, 199] width 50 height 6
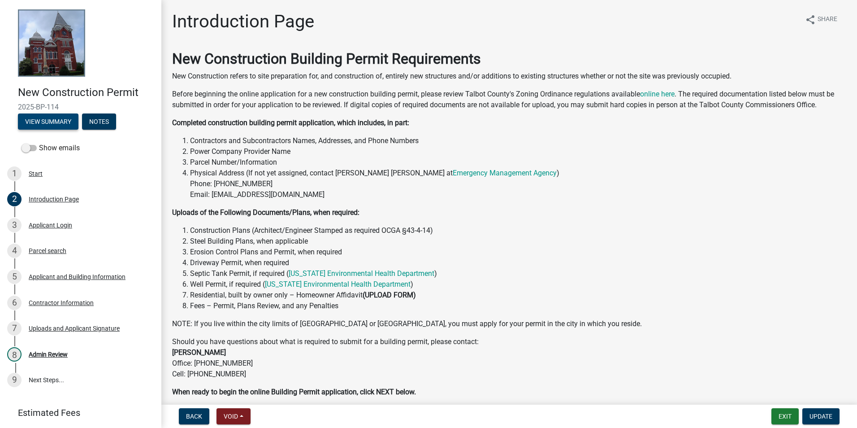
click at [62, 125] on button "View Summary" at bounding box center [48, 121] width 61 height 16
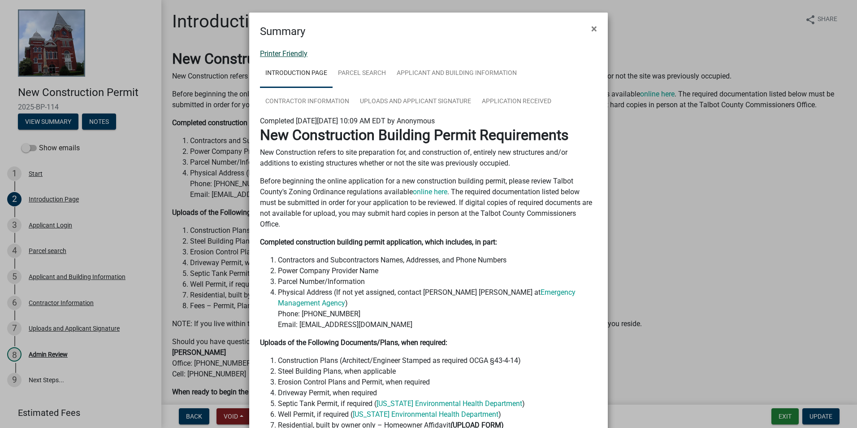
click at [292, 55] on link "Printer Friendly" at bounding box center [284, 53] width 48 height 9
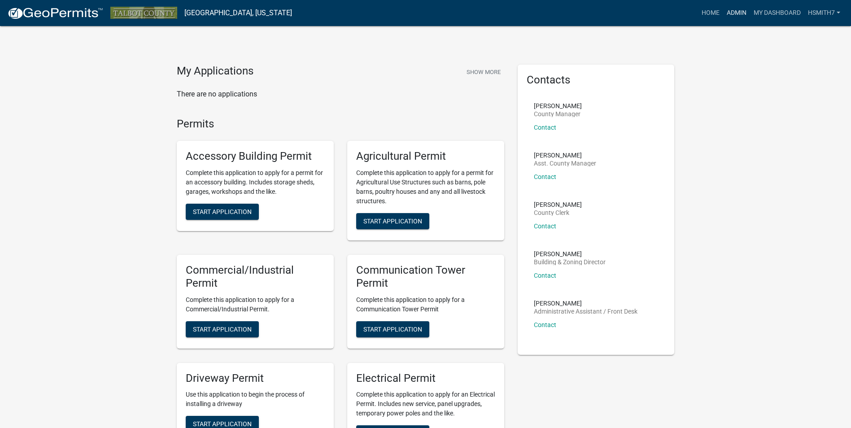
click at [727, 13] on link "Admin" at bounding box center [736, 12] width 27 height 17
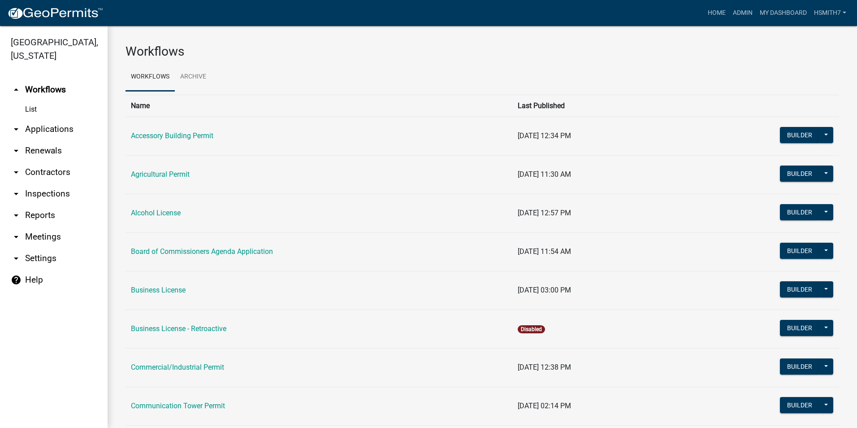
click at [37, 127] on link "arrow_drop_down Applications" at bounding box center [54, 129] width 108 height 22
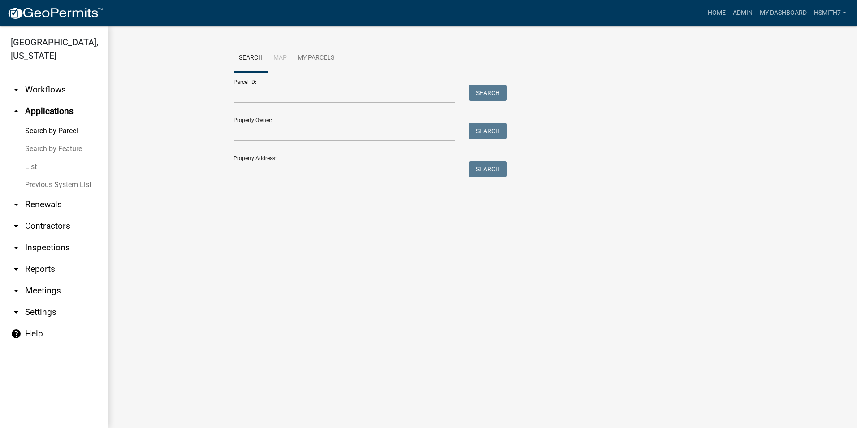
click at [35, 167] on link "List" at bounding box center [54, 167] width 108 height 18
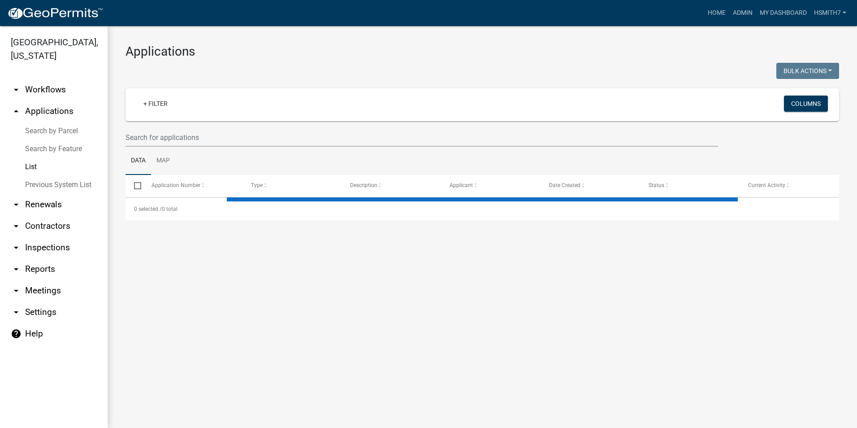
select select "3: 100"
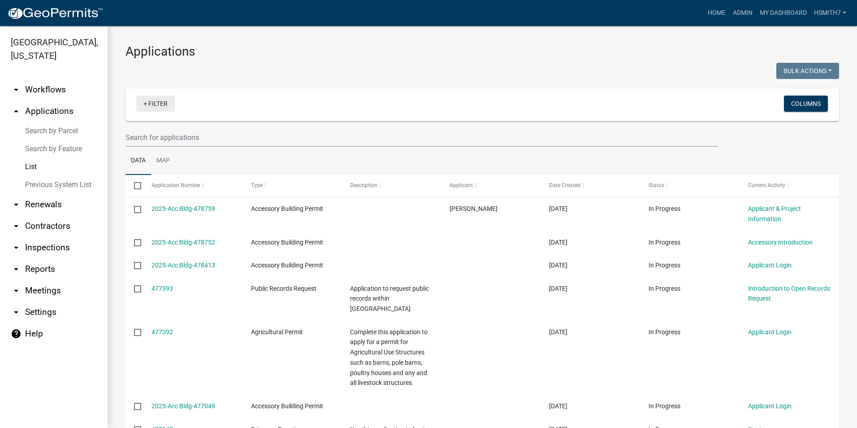
click at [151, 109] on link "+ Filter" at bounding box center [155, 104] width 39 height 16
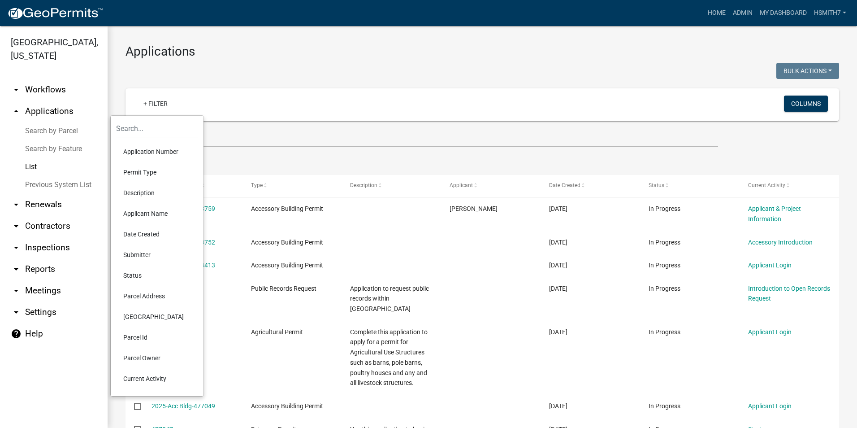
click at [139, 152] on li "Application Number" at bounding box center [157, 151] width 82 height 21
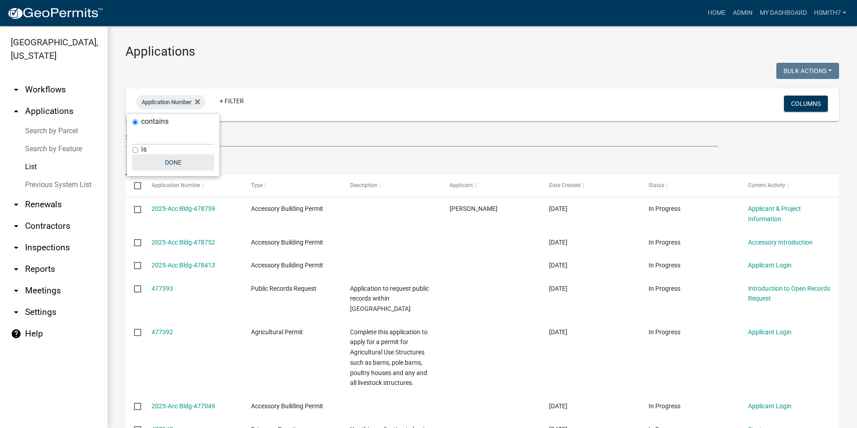
click at [165, 165] on button "Done" at bounding box center [173, 162] width 82 height 16
click at [198, 104] on icon at bounding box center [197, 101] width 5 height 7
click at [154, 105] on link "+ Filter" at bounding box center [155, 104] width 39 height 16
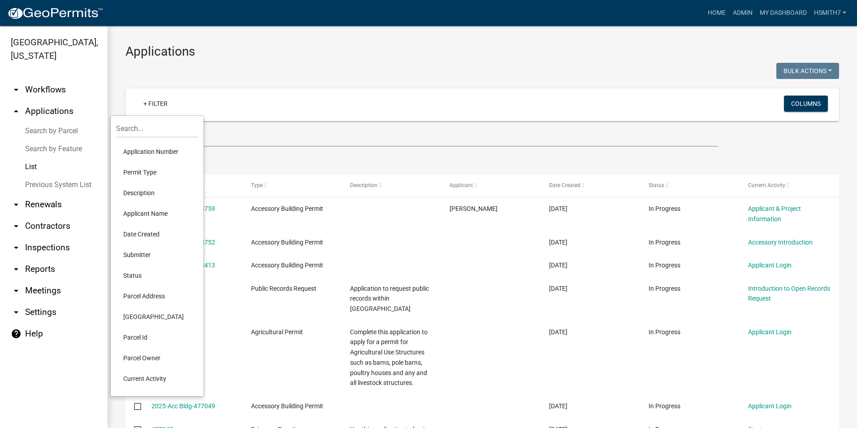
click at [135, 171] on li "Permit Type" at bounding box center [157, 172] width 82 height 21
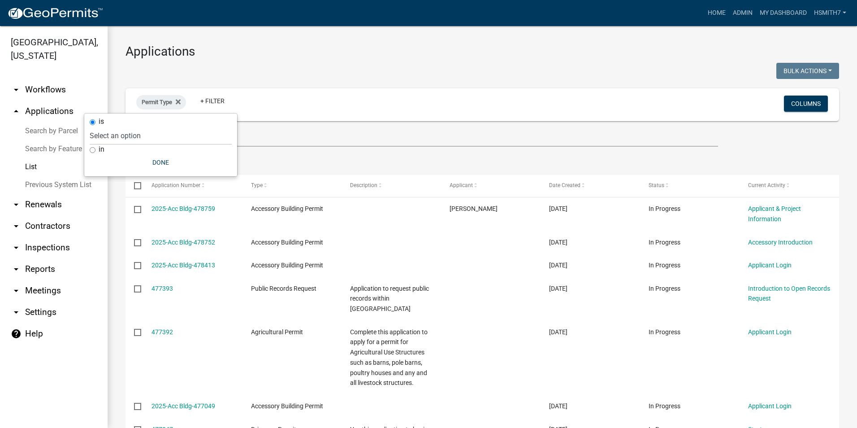
click at [102, 149] on label "in" at bounding box center [102, 149] width 6 height 7
click at [96, 149] on input "in" at bounding box center [93, 150] width 6 height 6
radio input "true"
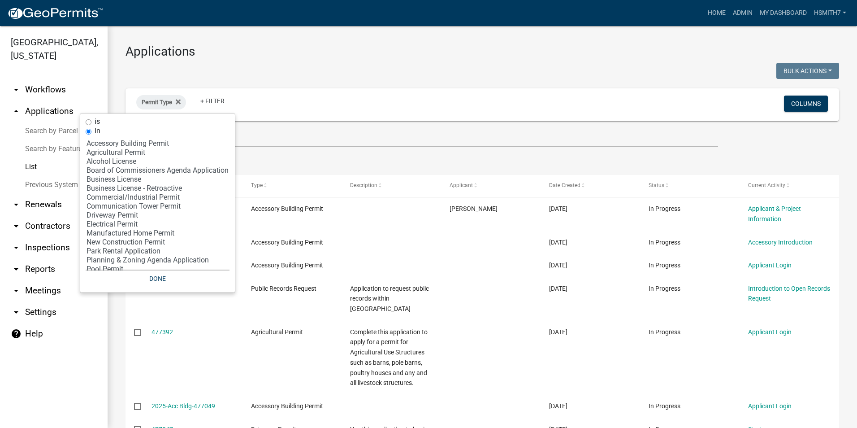
select select "9: '60ae78d1-16ed-4e4f-872e-38be42fbcfcc'"
click at [112, 213] on option "Driveway Permit" at bounding box center [158, 215] width 144 height 9
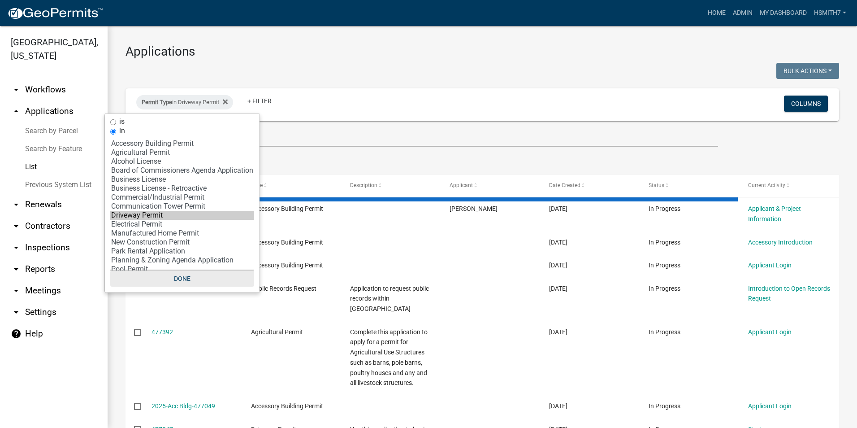
click at [185, 278] on button "Done" at bounding box center [182, 278] width 144 height 16
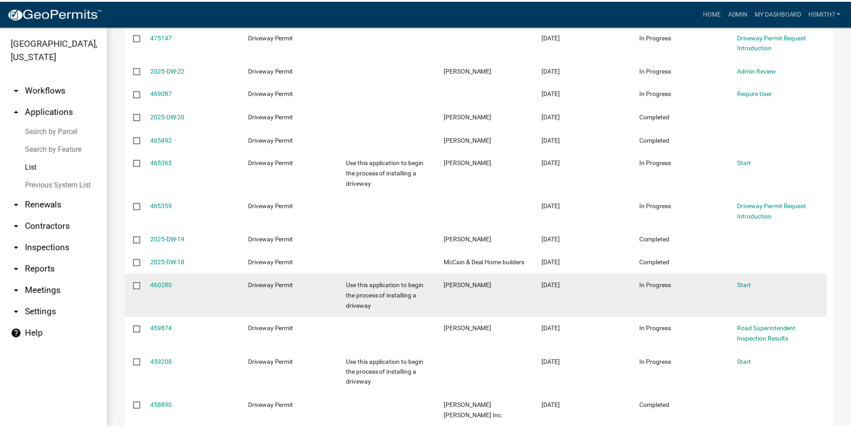
scroll to position [269, 0]
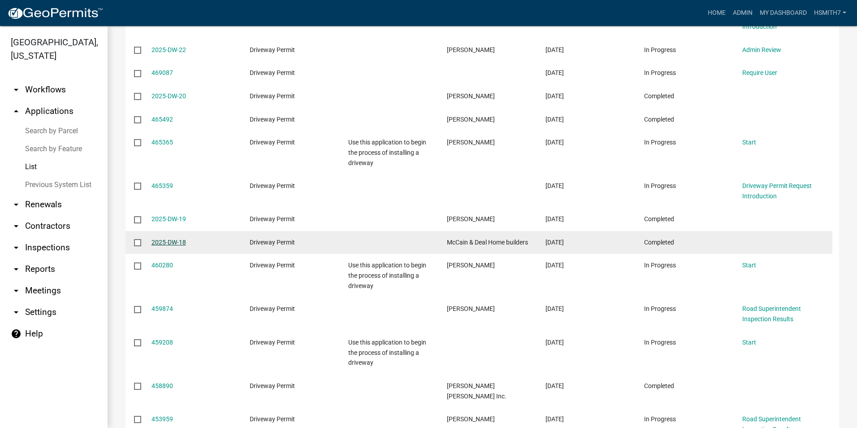
click at [165, 243] on link "2025-DW-18" at bounding box center [169, 242] width 35 height 7
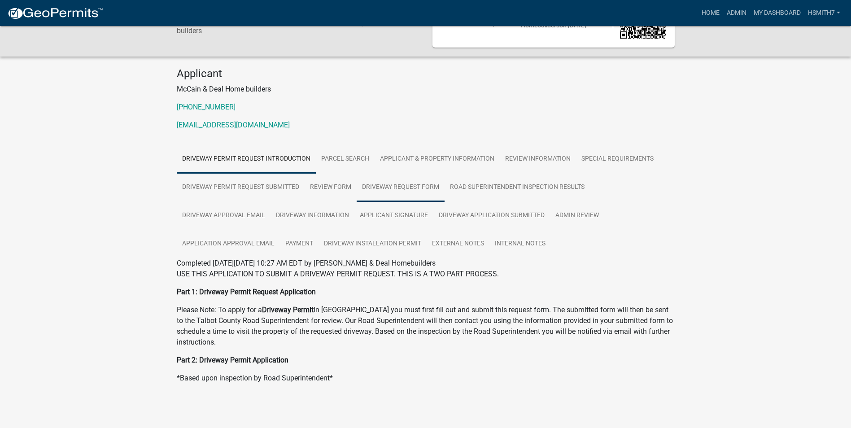
scroll to position [52, 0]
click at [504, 241] on link "Internal Notes" at bounding box center [519, 243] width 61 height 29
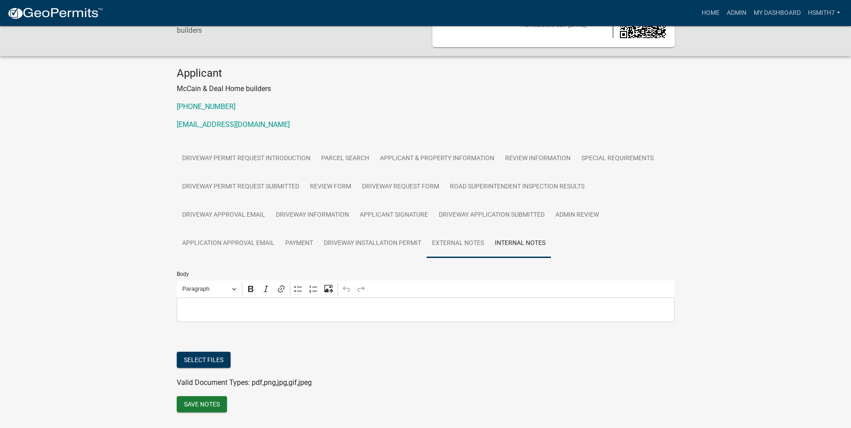
click at [443, 247] on link "External Notes" at bounding box center [457, 243] width 63 height 29
click at [372, 249] on link "Driveway Installation Permit" at bounding box center [372, 243] width 108 height 29
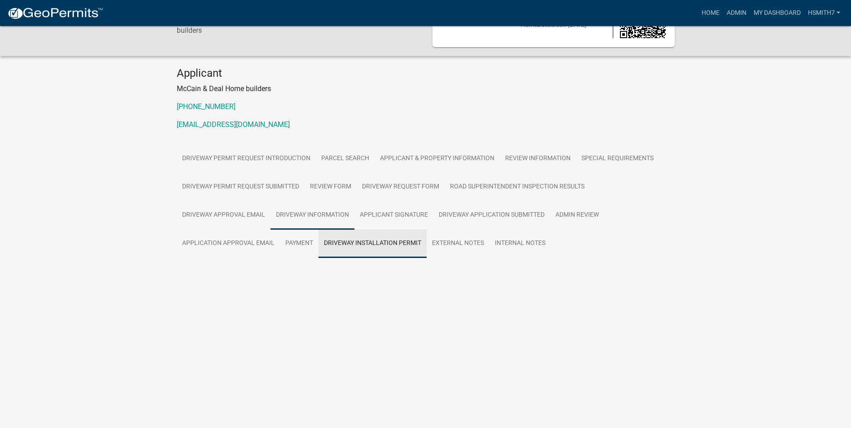
scroll to position [26, 0]
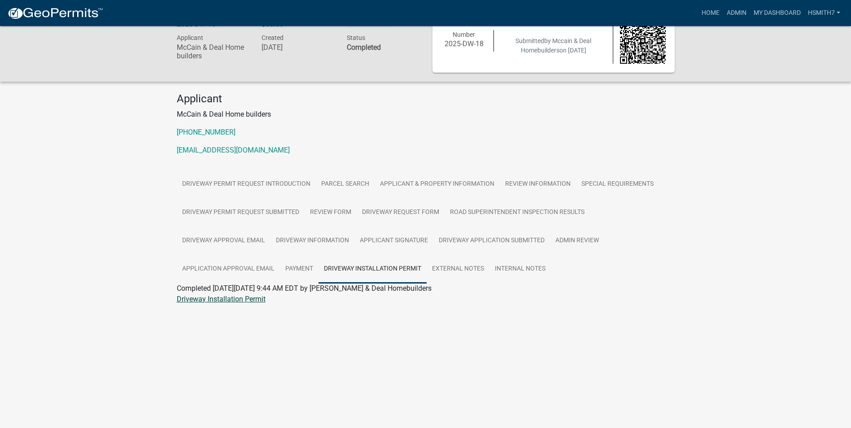
click at [250, 303] on link "Driveway Installation Permit" at bounding box center [221, 299] width 89 height 9
click at [500, 268] on link "Internal Notes" at bounding box center [519, 269] width 61 height 29
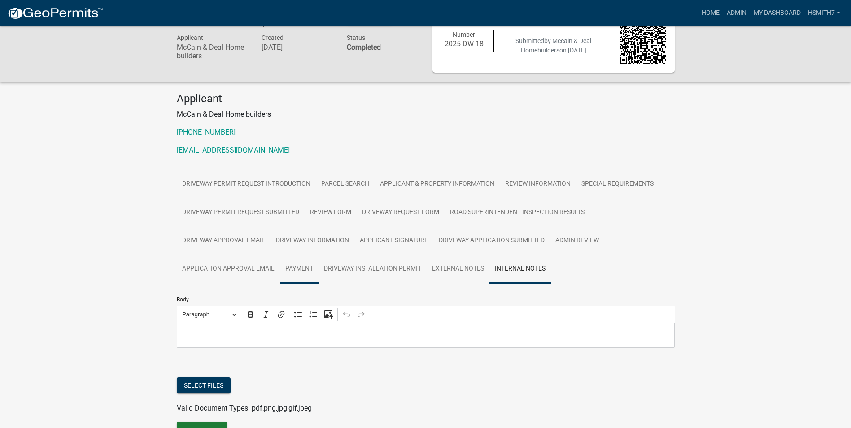
click at [295, 273] on link "Payment" at bounding box center [299, 269] width 39 height 29
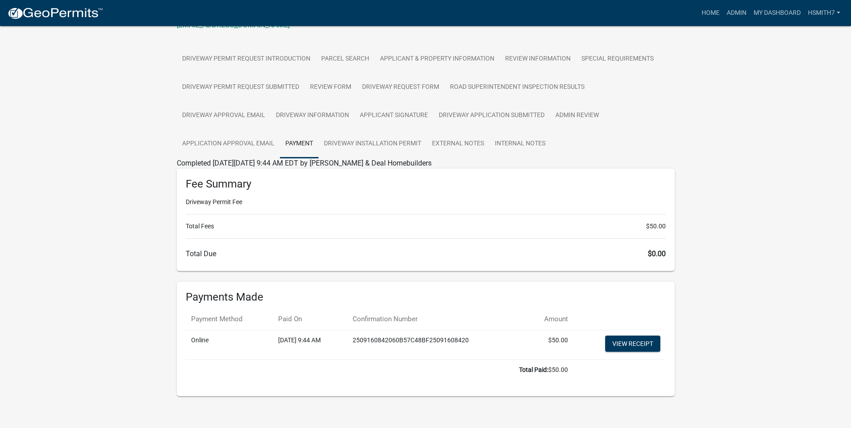
scroll to position [157, 0]
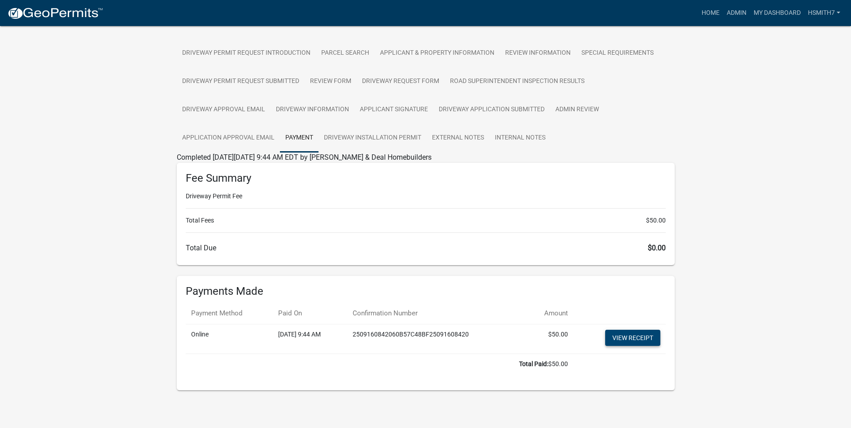
click at [645, 335] on link "View receipt" at bounding box center [632, 338] width 55 height 16
click at [412, 130] on link "Driveway Installation Permit" at bounding box center [372, 138] width 108 height 29
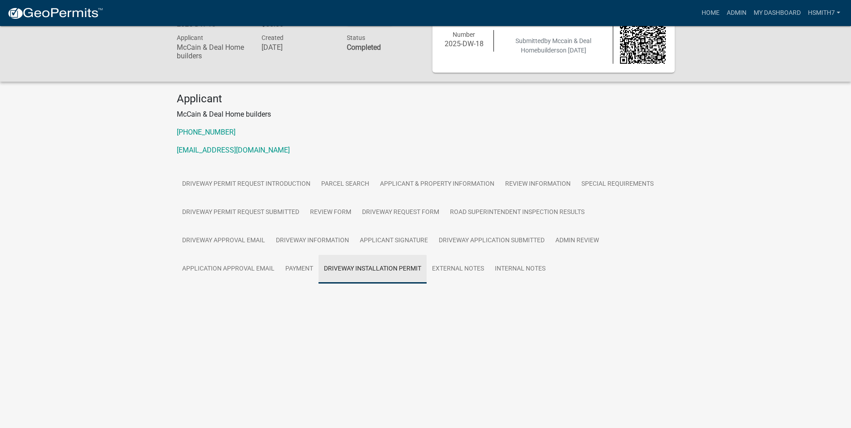
scroll to position [26, 0]
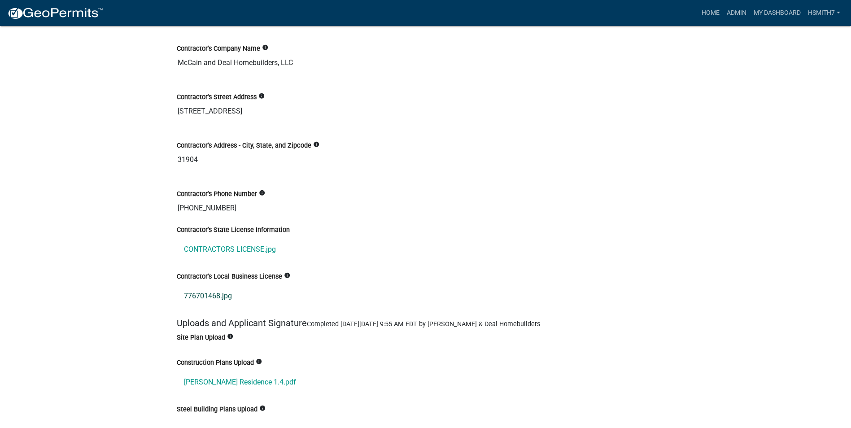
scroll to position [1749, 0]
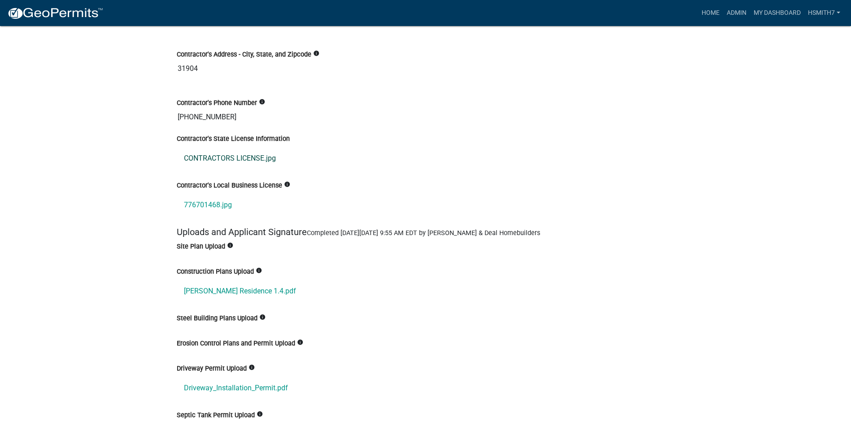
click at [257, 163] on link "CONTRACTORS LICENSE.jpg" at bounding box center [426, 159] width 498 height 22
click at [211, 201] on link "776701468.jpg" at bounding box center [426, 205] width 498 height 22
click at [234, 286] on link "[PERSON_NAME] Residence 1.4.pdf" at bounding box center [426, 291] width 498 height 22
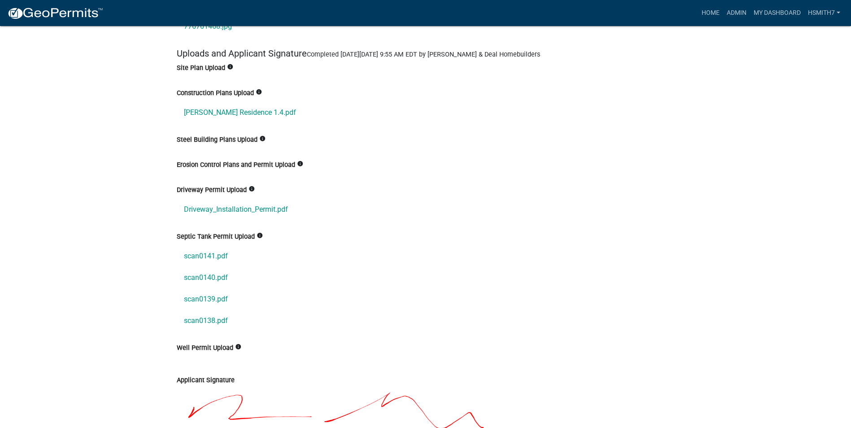
scroll to position [1928, 0]
click at [262, 204] on link "Driveway_Installation_Permit.pdf" at bounding box center [426, 209] width 498 height 22
click at [217, 256] on link "scan0141.pdf" at bounding box center [426, 255] width 498 height 22
click at [202, 273] on link "scan0140.pdf" at bounding box center [426, 277] width 498 height 22
click at [208, 298] on link "scan0139.pdf" at bounding box center [426, 298] width 498 height 22
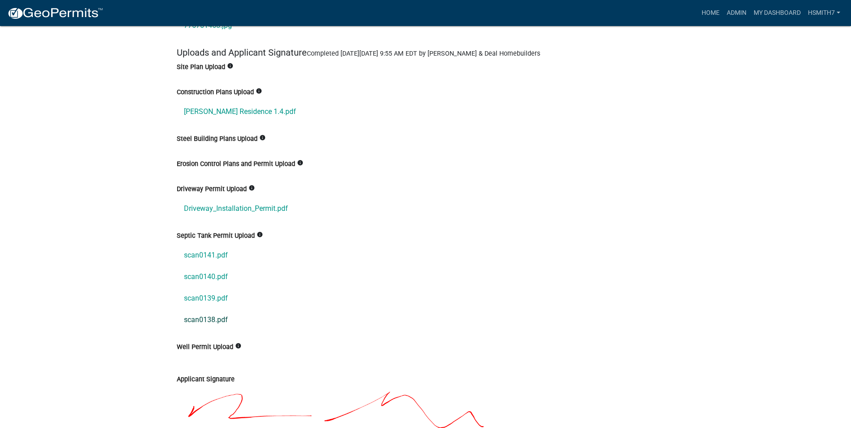
click at [208, 319] on link "scan0138.pdf" at bounding box center [426, 320] width 498 height 22
click at [207, 253] on link "scan0141.pdf" at bounding box center [426, 255] width 498 height 22
click at [212, 274] on link "scan0140.pdf" at bounding box center [426, 277] width 498 height 22
click at [215, 282] on link "scan0140.pdf" at bounding box center [426, 277] width 498 height 22
click at [203, 319] on link "scan0138.pdf" at bounding box center [426, 320] width 498 height 22
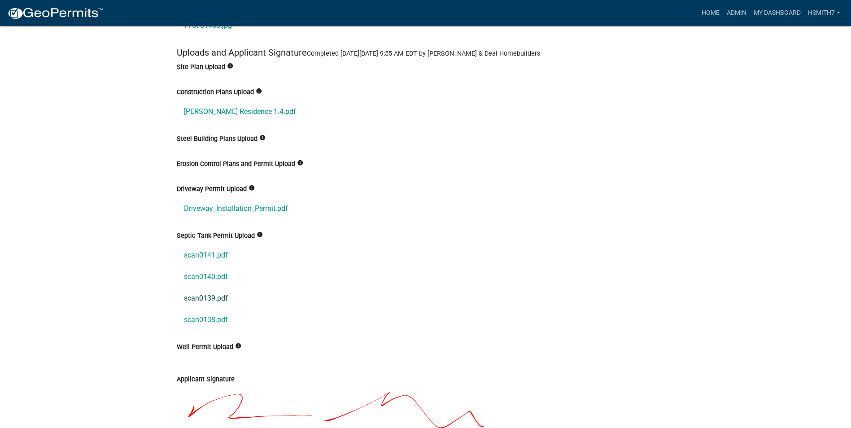
click at [229, 300] on link "scan0139.pdf" at bounding box center [426, 298] width 498 height 22
click at [218, 282] on link "scan0140.pdf" at bounding box center [426, 277] width 498 height 22
